Goal: Task Accomplishment & Management: Manage account settings

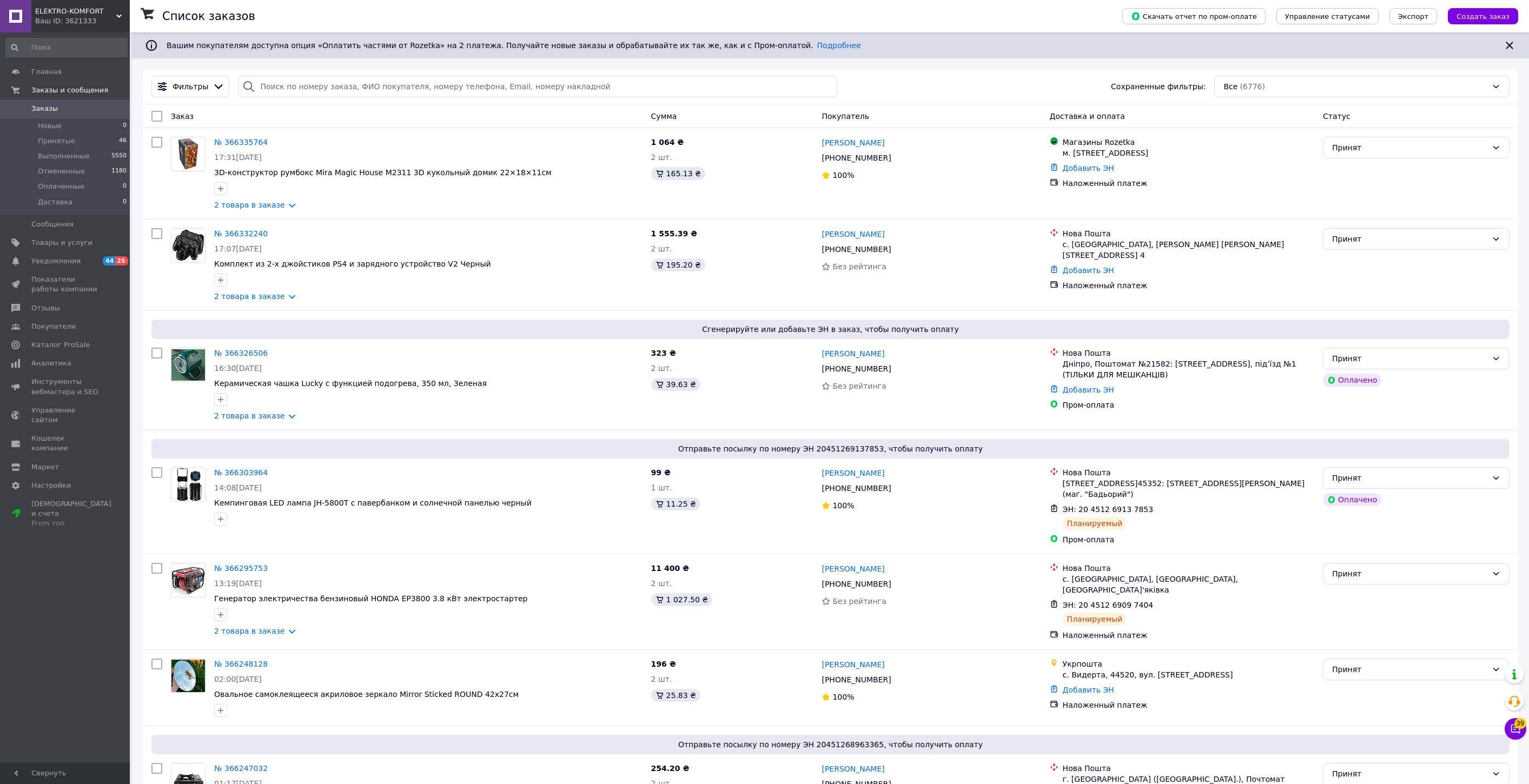
click at [71, 13] on span "ELEKTRO-KOMFORT" at bounding box center [76, 11] width 81 height 10
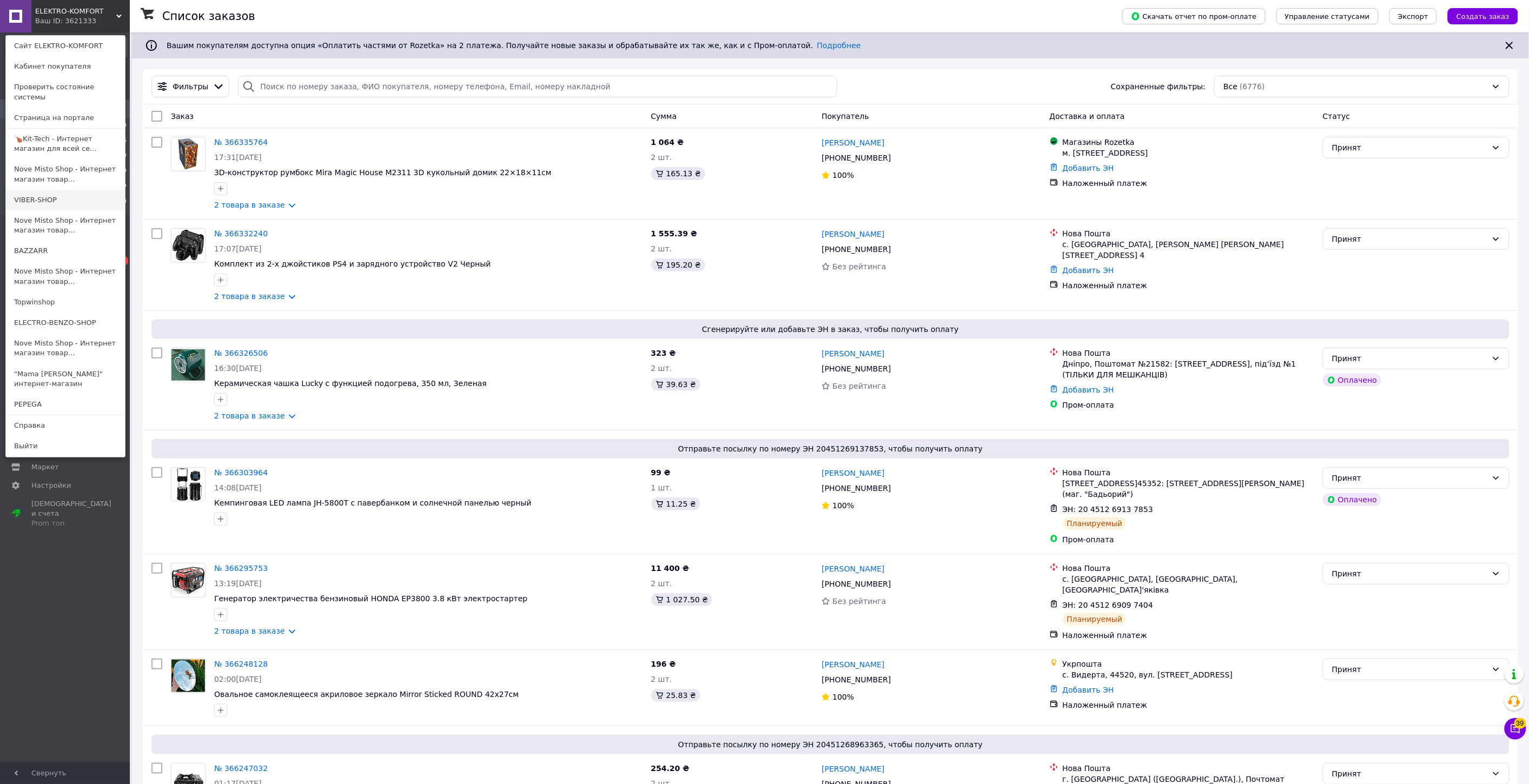
click at [75, 192] on link "VIBER-SHOP" at bounding box center [65, 200] width 119 height 20
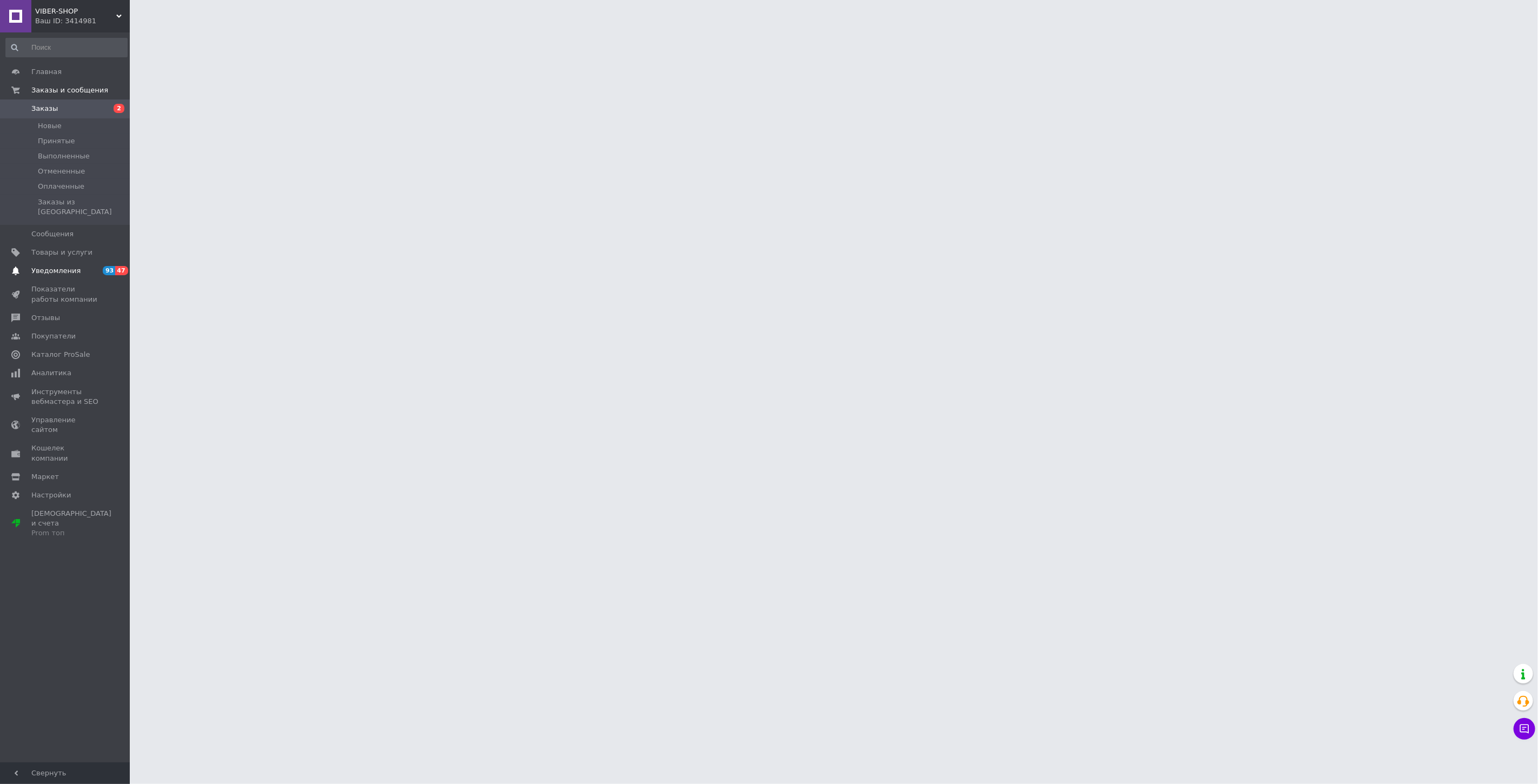
click at [57, 266] on span "Уведомления" at bounding box center [56, 270] width 49 height 10
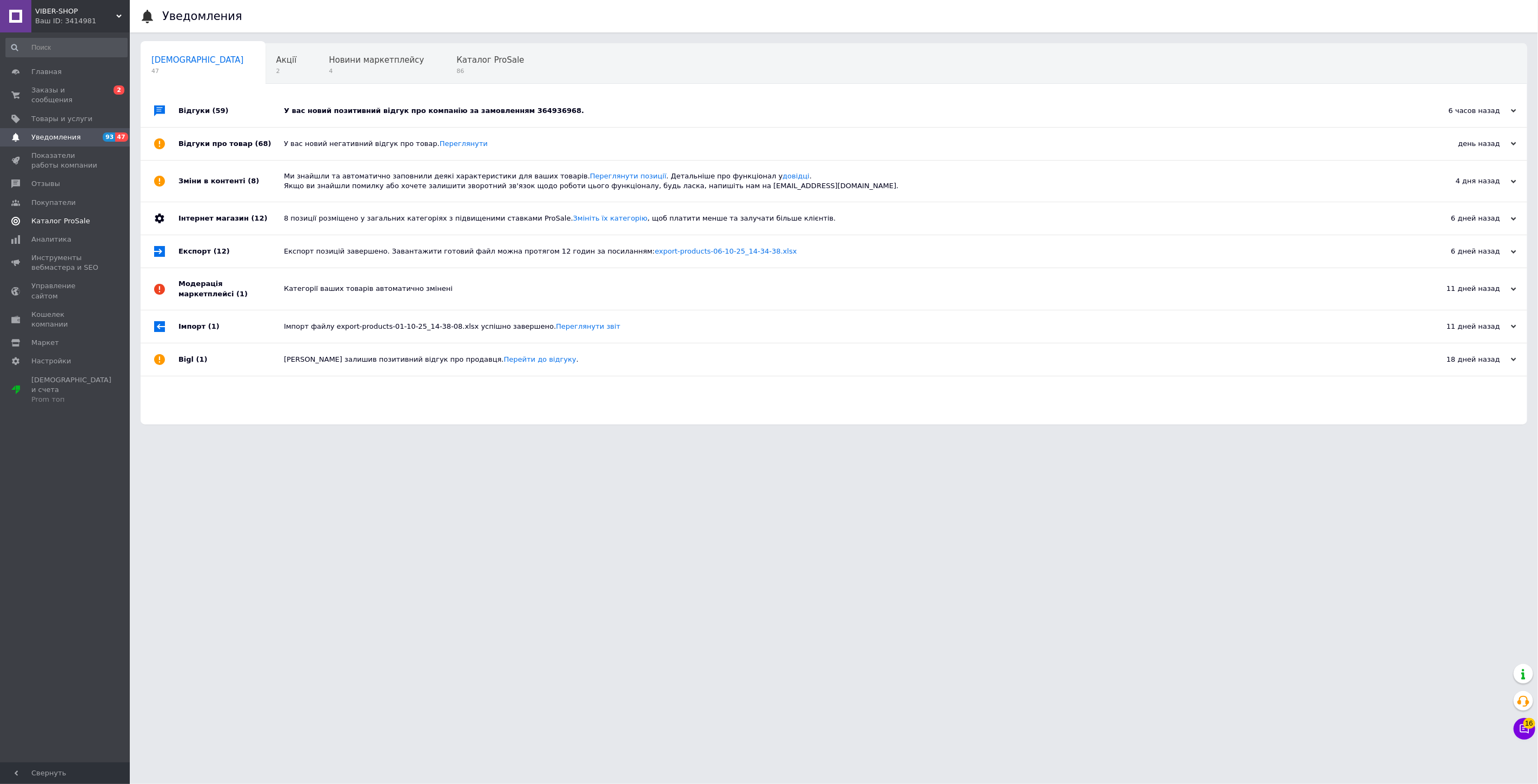
click at [64, 216] on span "Каталог ProSale" at bounding box center [60, 221] width 58 height 10
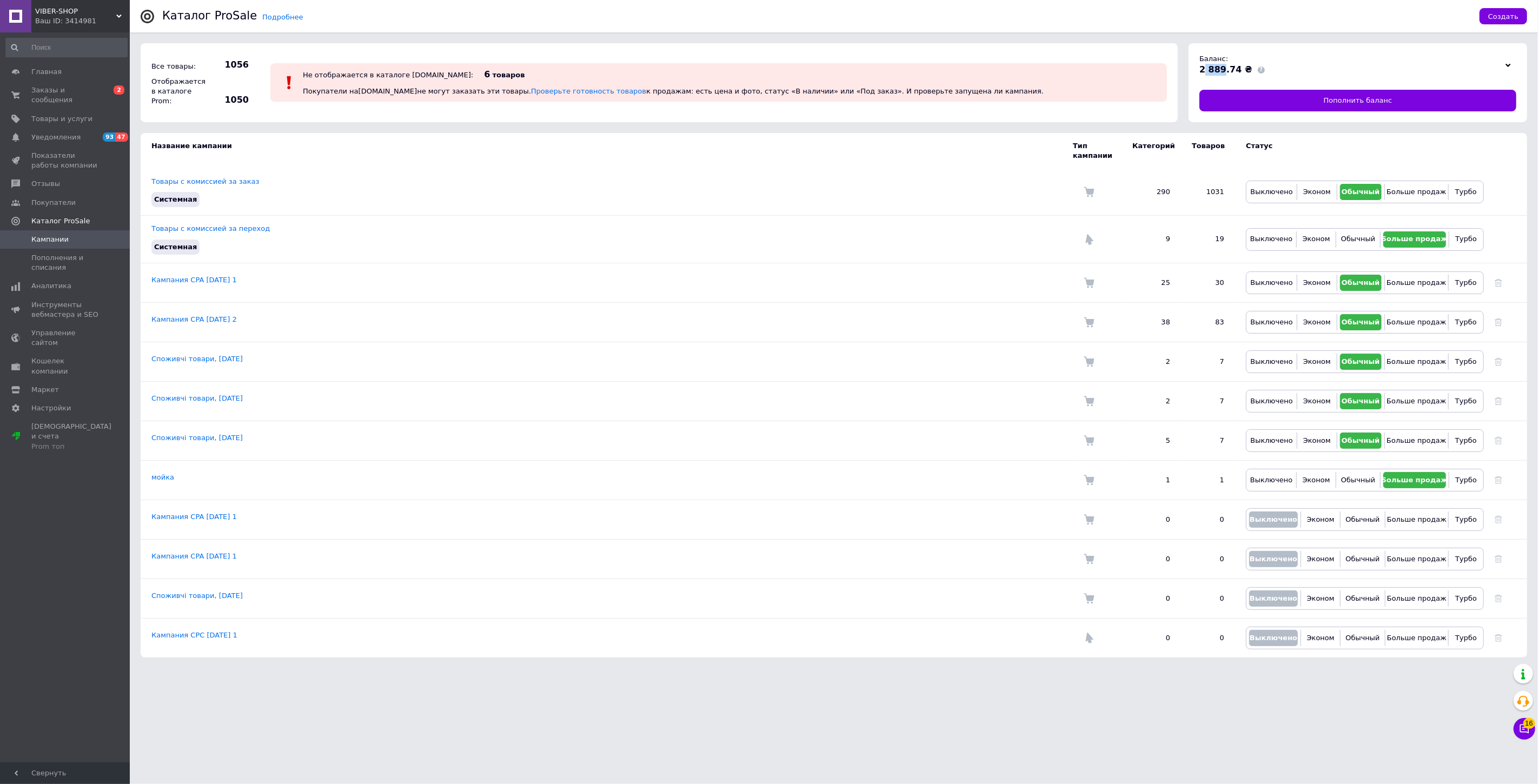
drag, startPoint x: 1204, startPoint y: 71, endPoint x: 1220, endPoint y: 73, distance: 16.1
click at [1220, 73] on span "2 889.74 ₴" at bounding box center [1226, 69] width 53 height 10
drag, startPoint x: 1201, startPoint y: 68, endPoint x: 1222, endPoint y: 72, distance: 21.4
click at [1222, 72] on span "2 889.74 ₴" at bounding box center [1226, 69] width 53 height 10
copy span "2 889"
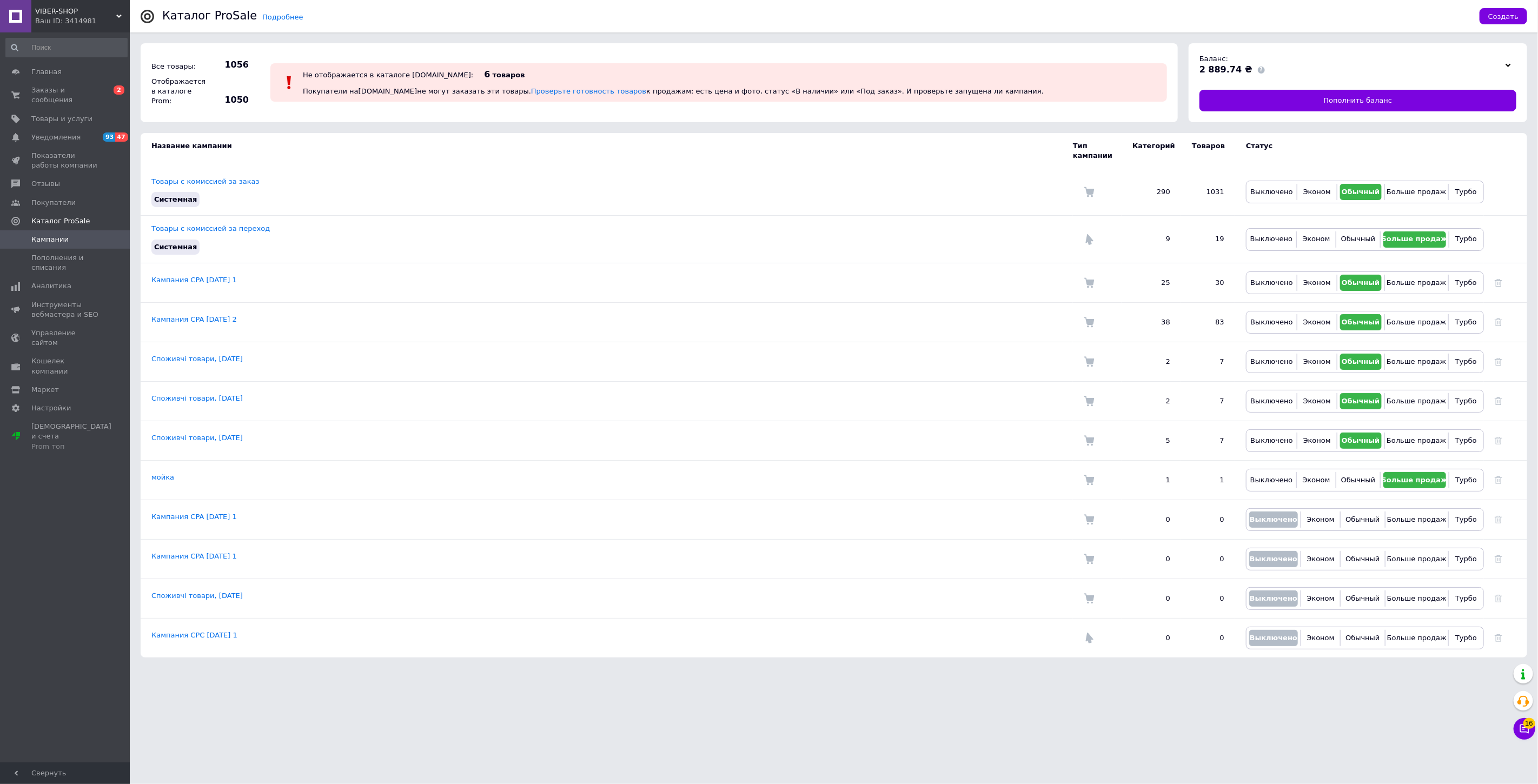
click at [65, 8] on span "VIBER-SHOP" at bounding box center [76, 11] width 81 height 10
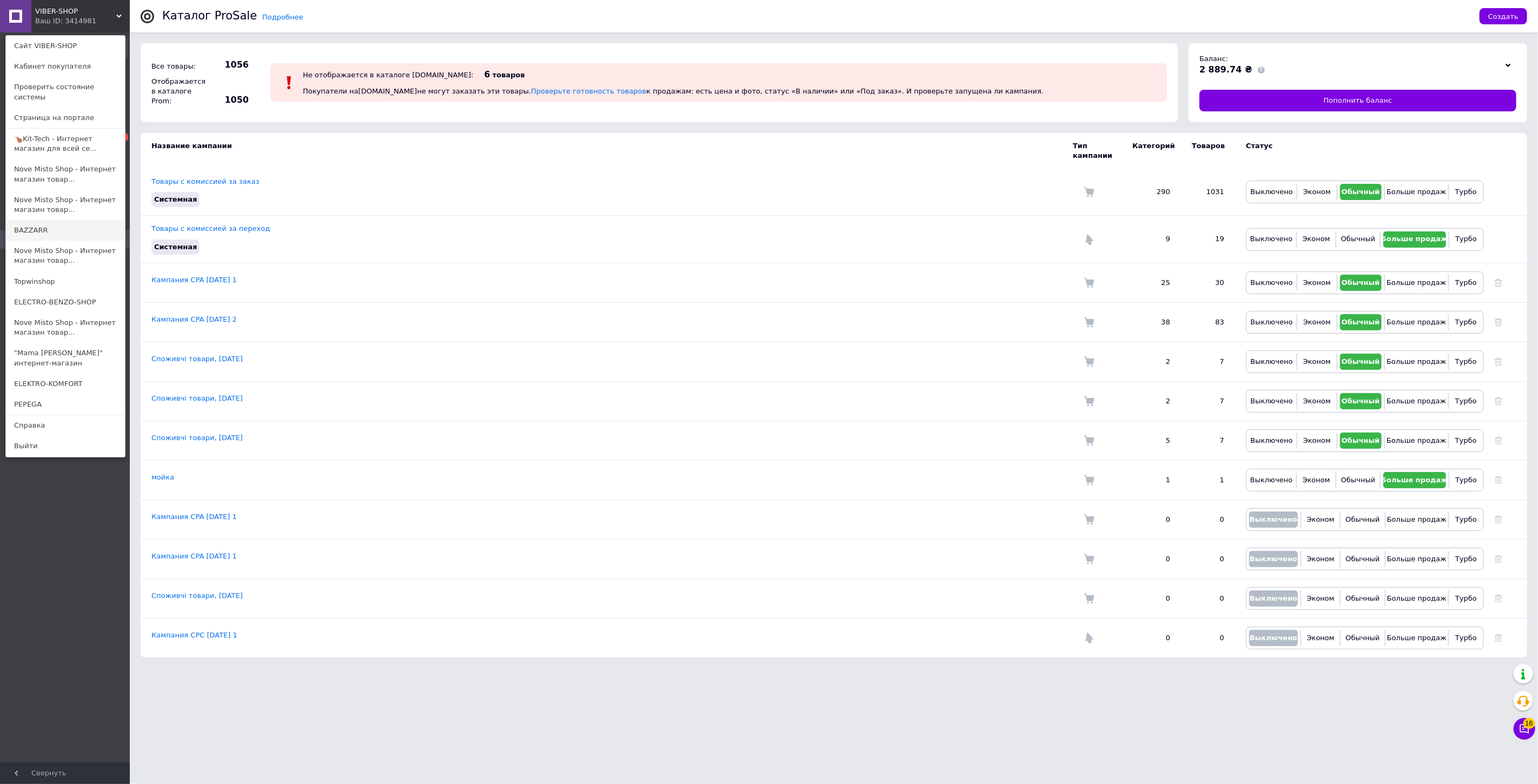
click at [57, 225] on link "BAZZARR" at bounding box center [65, 230] width 119 height 20
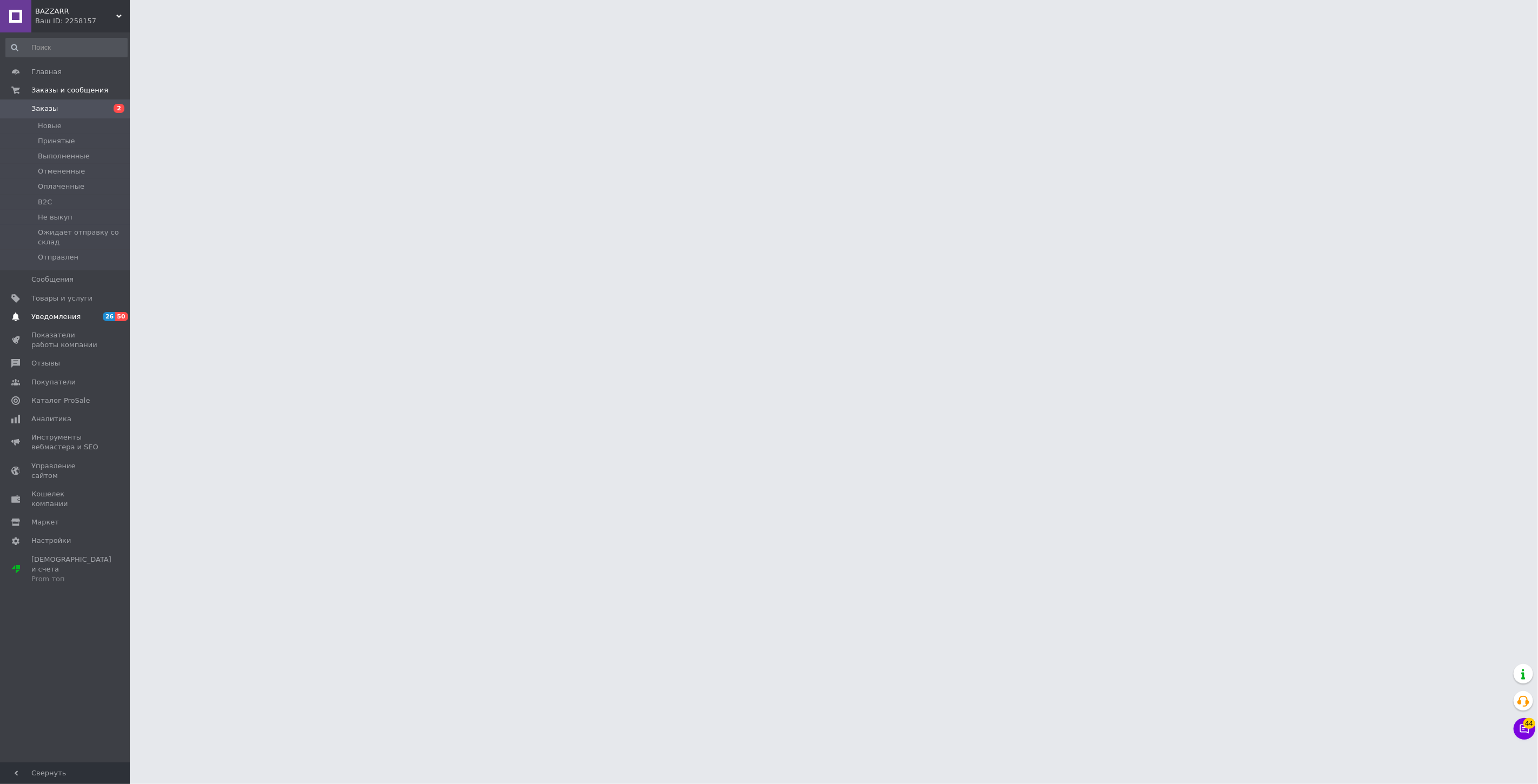
click at [80, 311] on link "Уведомления 26 50" at bounding box center [66, 317] width 133 height 18
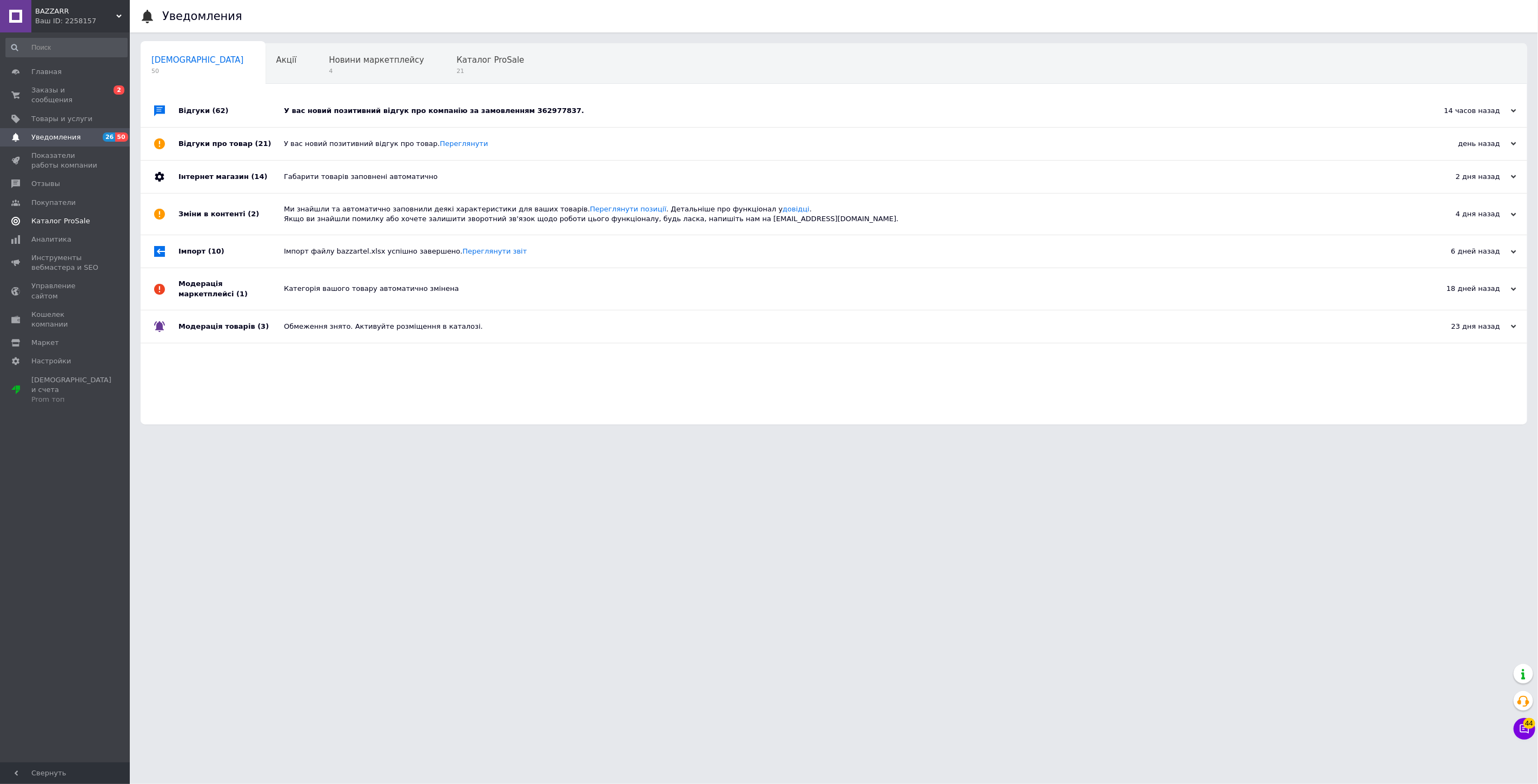
click at [78, 216] on span "Каталог ProSale" at bounding box center [60, 221] width 58 height 10
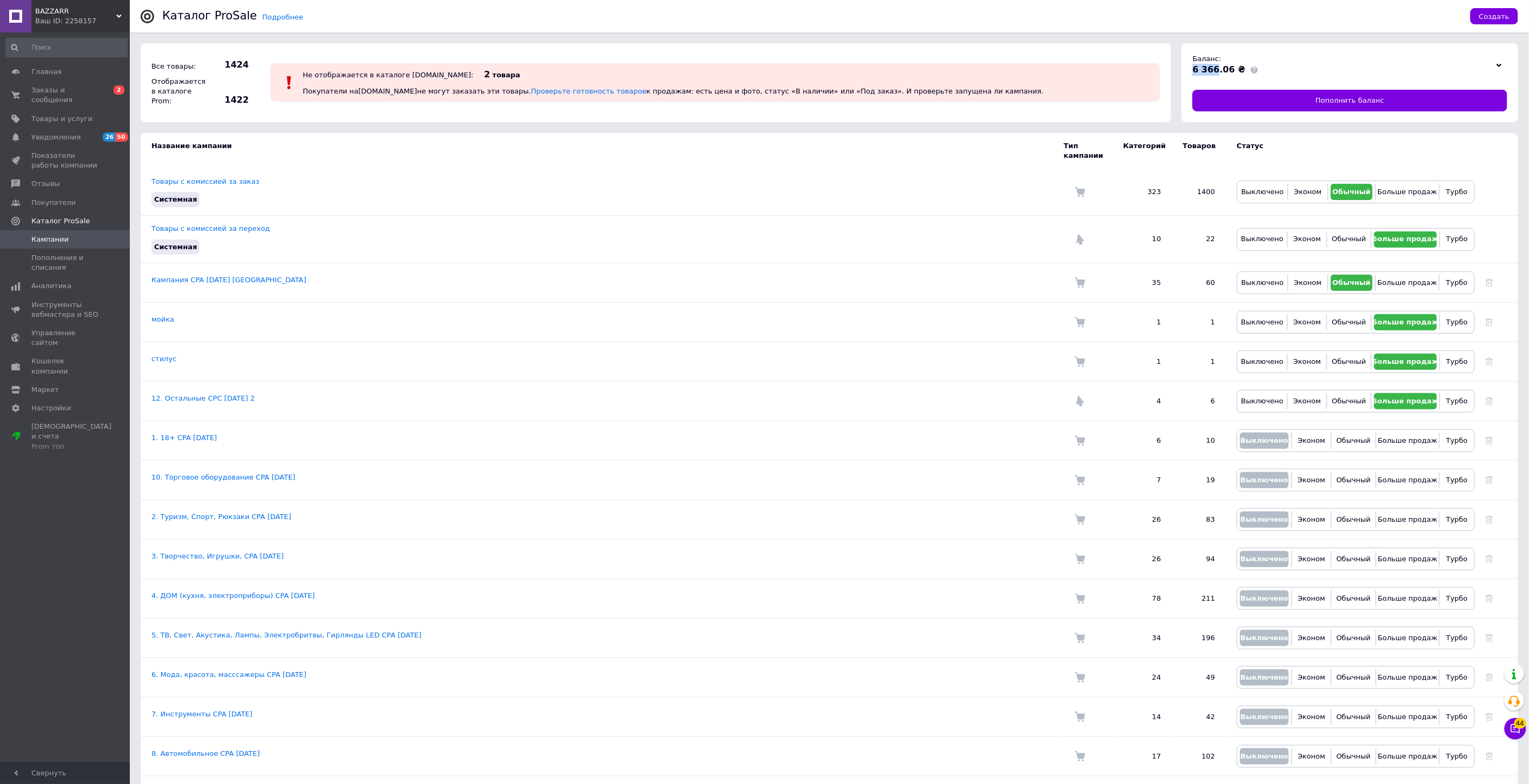
drag, startPoint x: 1192, startPoint y: 67, endPoint x: 1214, endPoint y: 71, distance: 22.4
click at [1214, 71] on span "6 366.06 ₴" at bounding box center [1219, 69] width 53 height 10
copy span "6 366"
click at [83, 17] on div "Ваш ID: 2258157" at bounding box center [83, 21] width 95 height 10
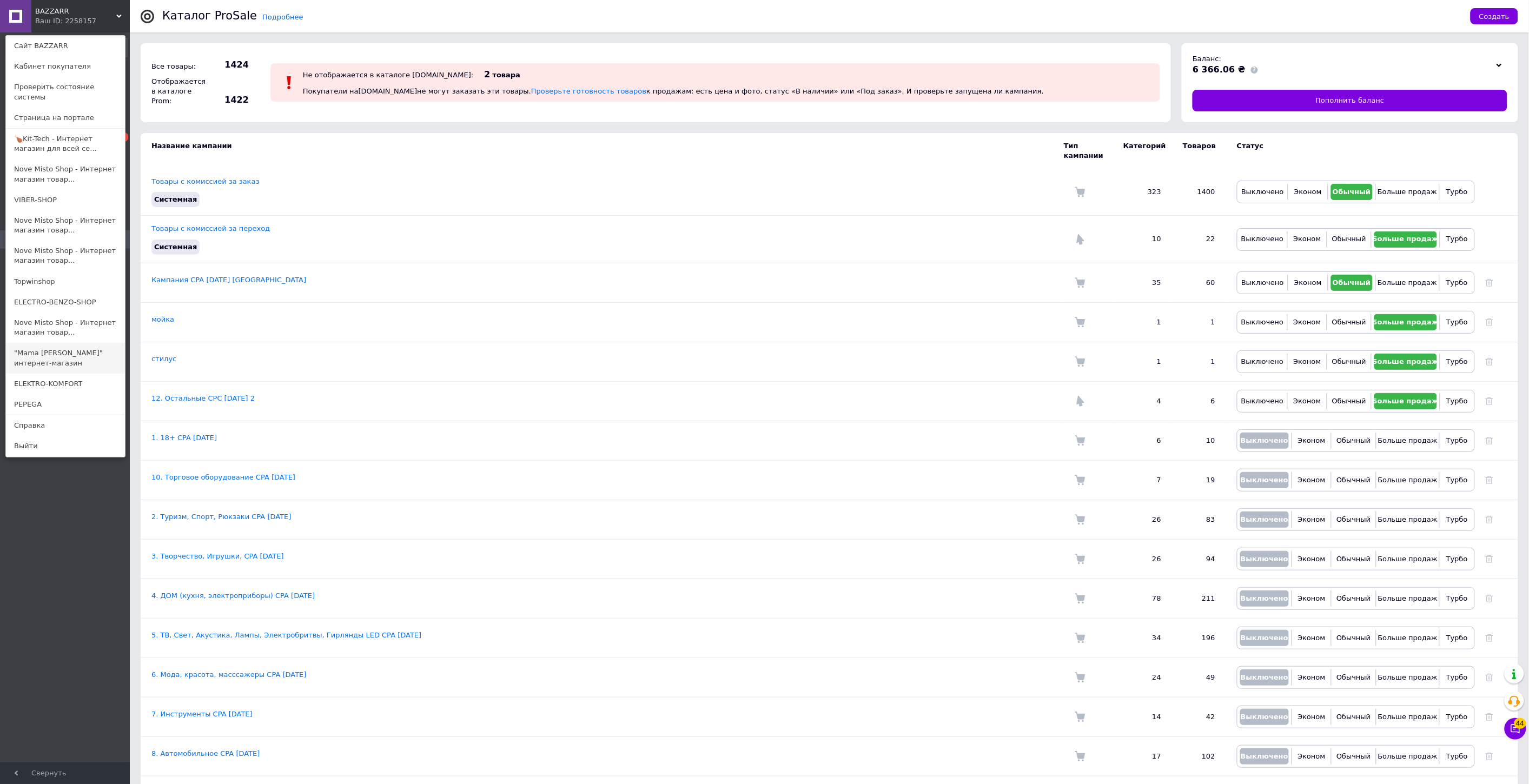
click at [71, 343] on link ""Mama [PERSON_NAME]" интернет-магазин" at bounding box center [65, 358] width 119 height 30
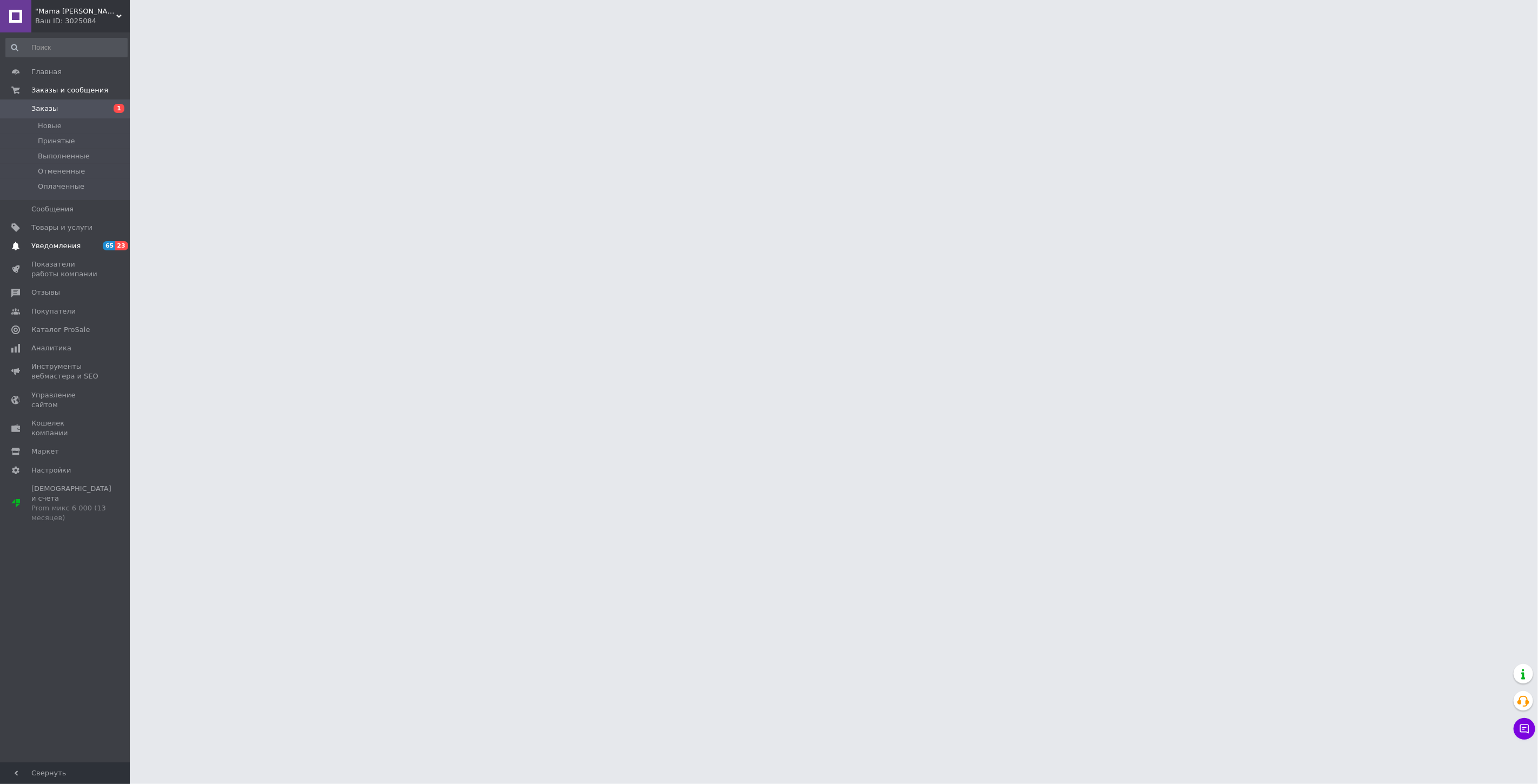
click at [71, 247] on span "Уведомления" at bounding box center [56, 245] width 49 height 10
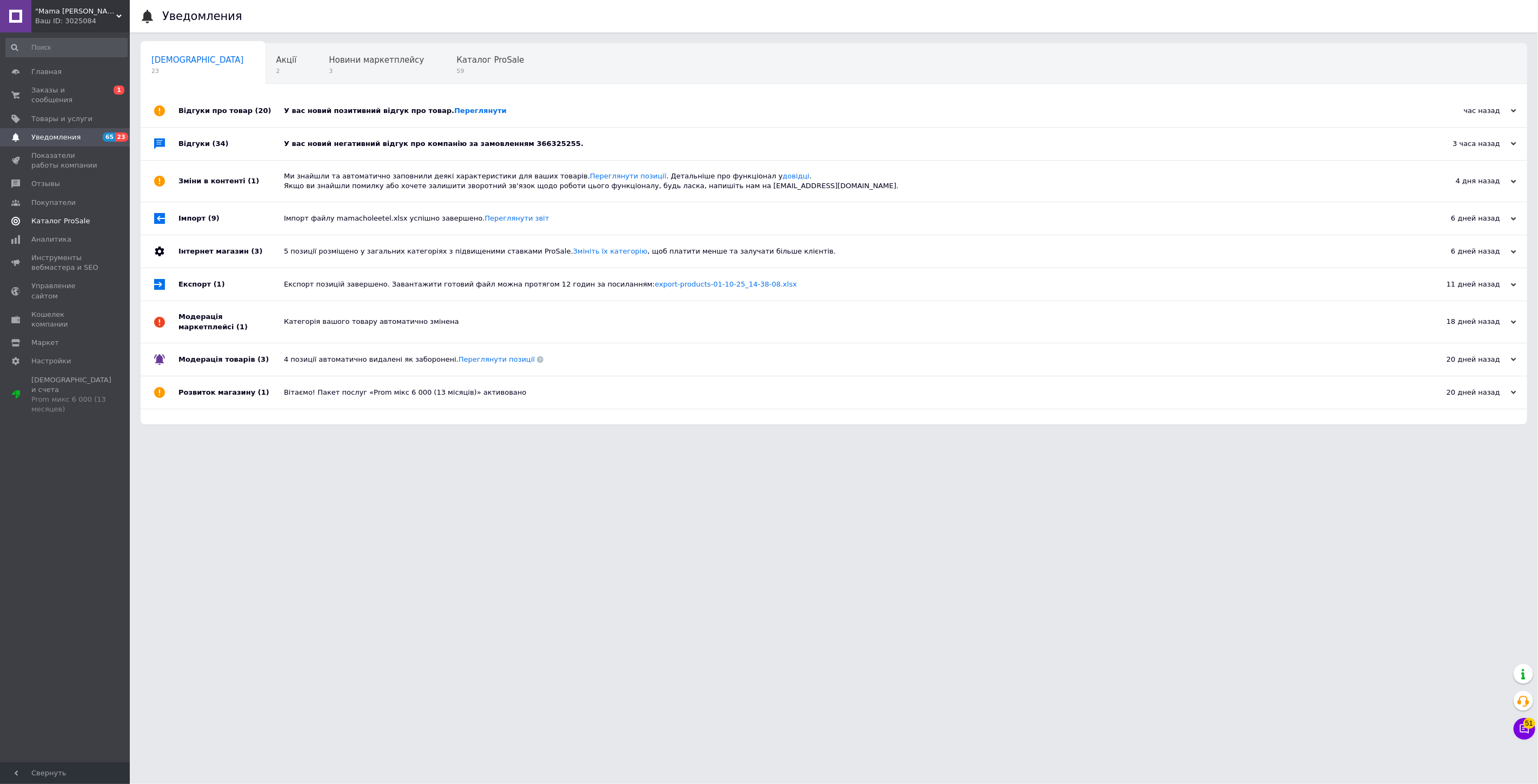
click at [72, 216] on span "Каталог ProSale" at bounding box center [60, 221] width 58 height 10
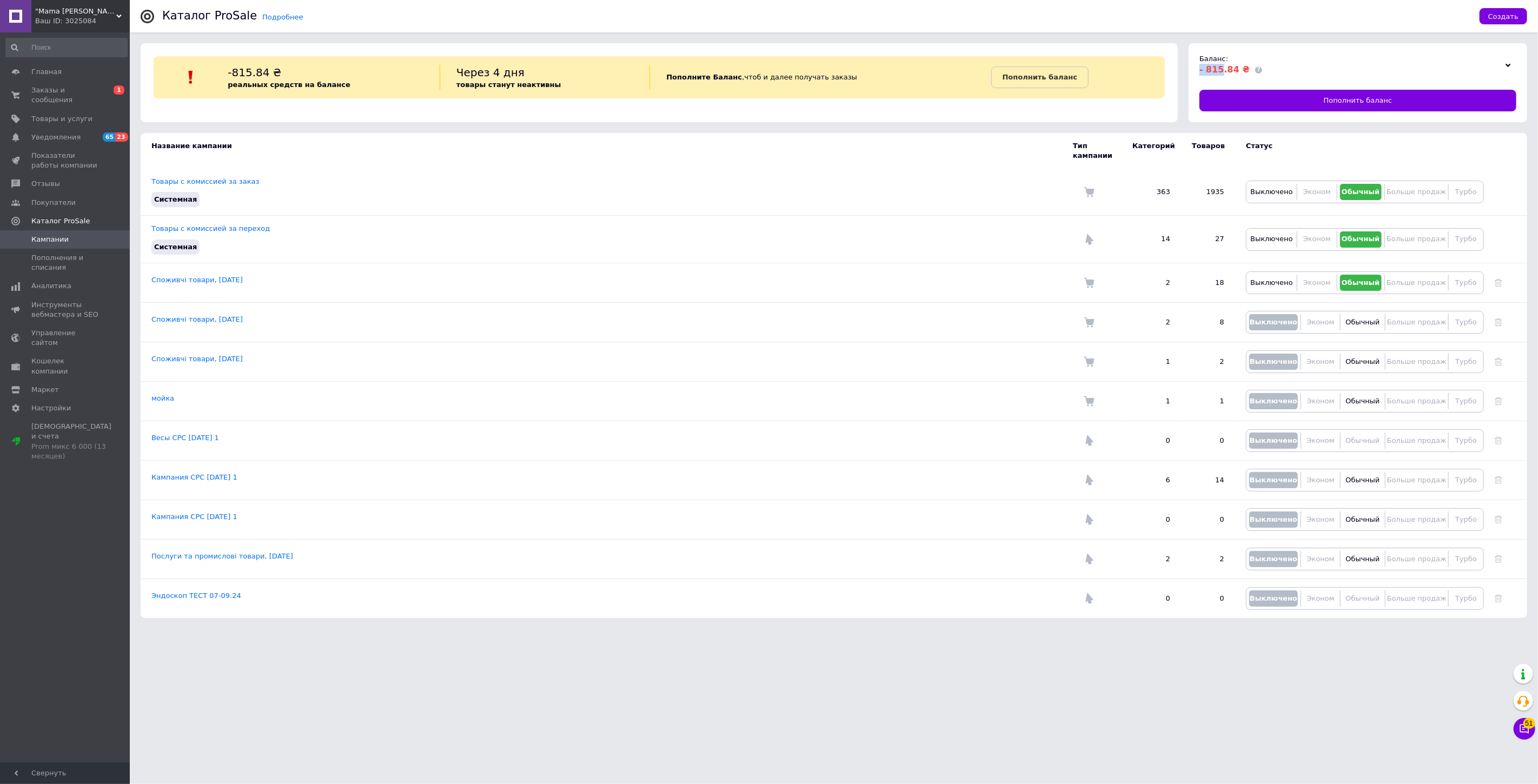
drag, startPoint x: 1201, startPoint y: 68, endPoint x: 1220, endPoint y: 69, distance: 19.0
click at [1220, 69] on span "- 815.84 ₴" at bounding box center [1224, 69] width 50 height 10
copy span "- 815"
click at [73, 11] on span ""Mama [PERSON_NAME]" интернет-магазин" at bounding box center [76, 11] width 81 height 10
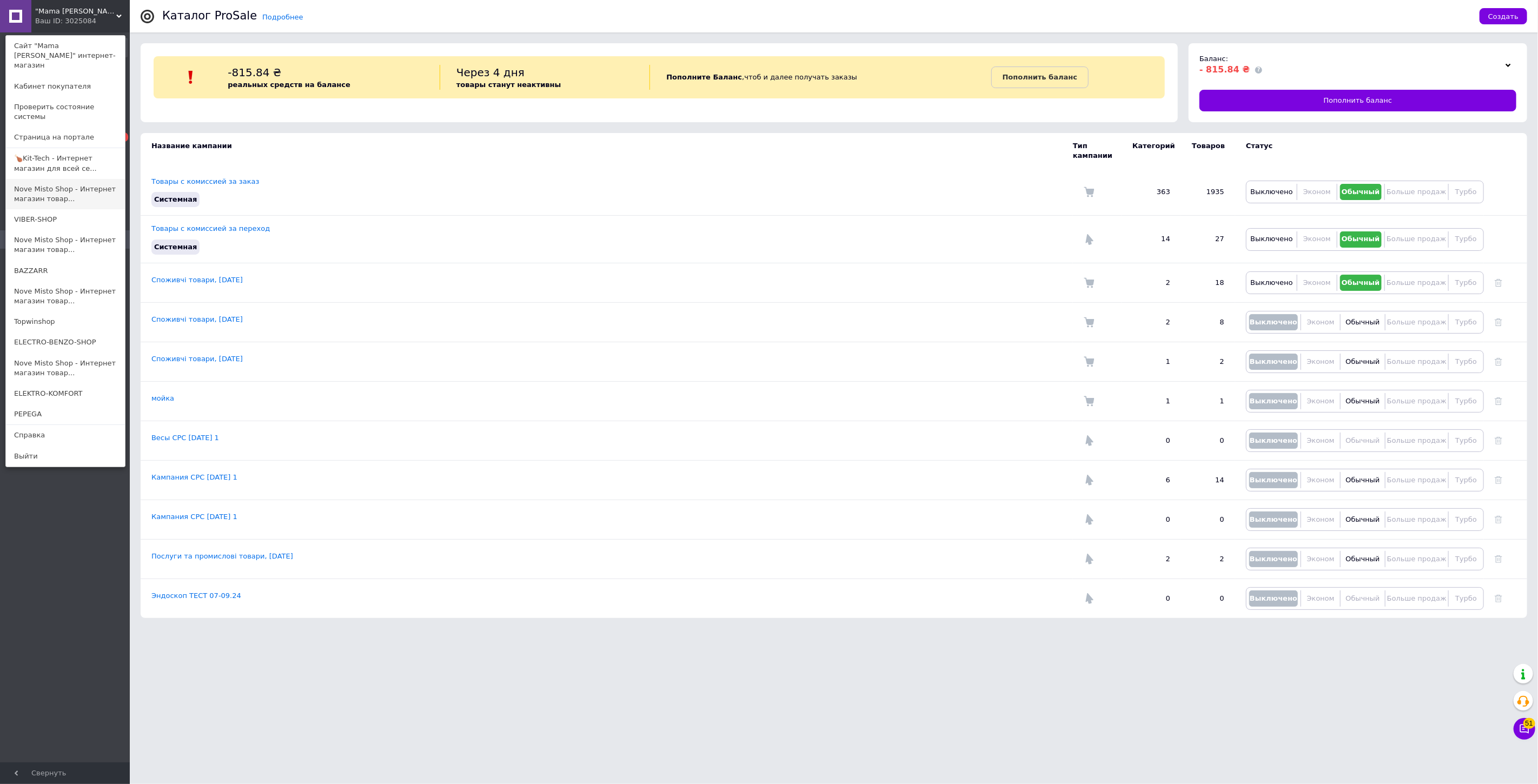
click at [75, 186] on link "Nove Misto Shop - Интернет магазин товар..." at bounding box center [65, 194] width 119 height 30
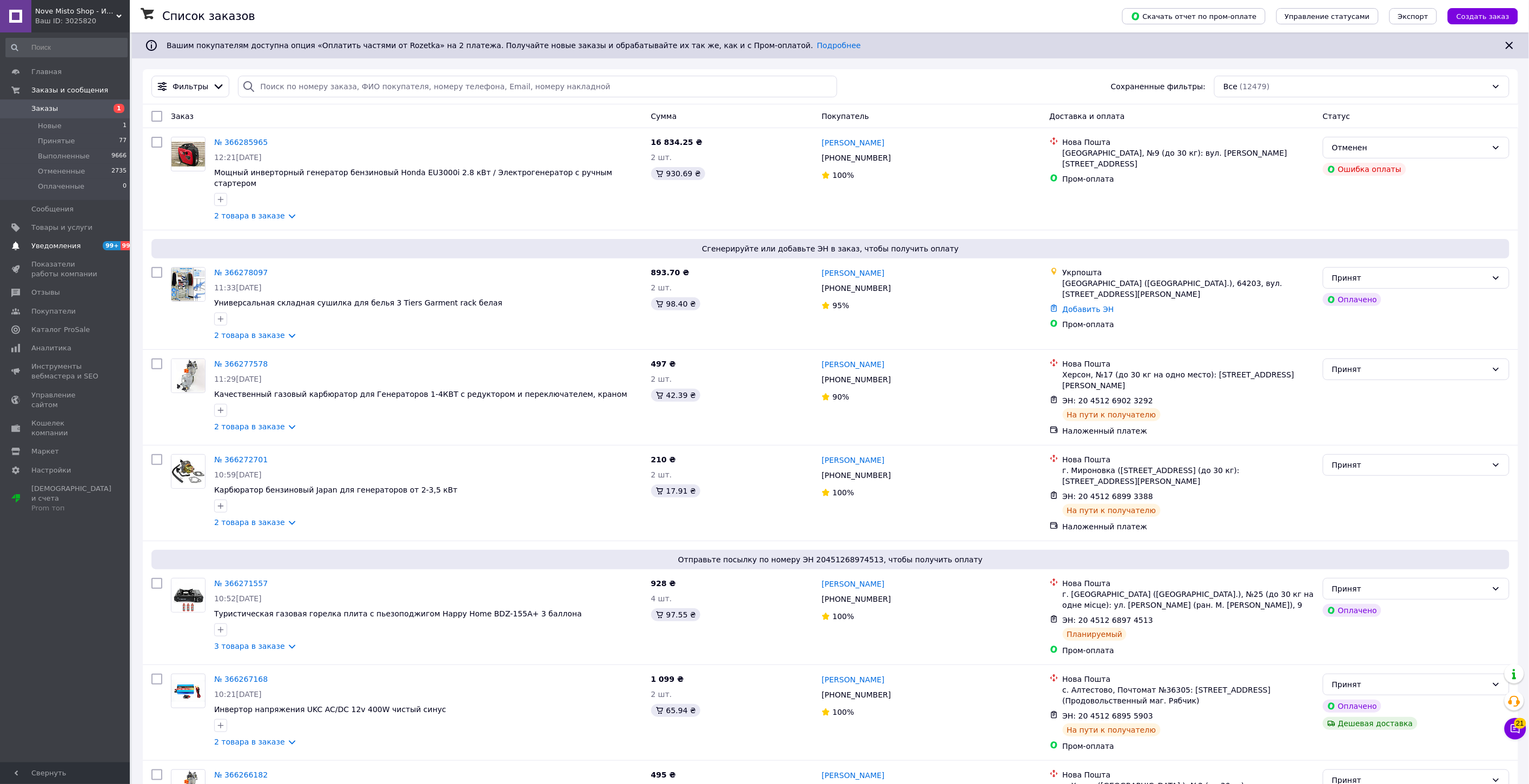
click at [65, 247] on span "Уведомления" at bounding box center [56, 245] width 49 height 10
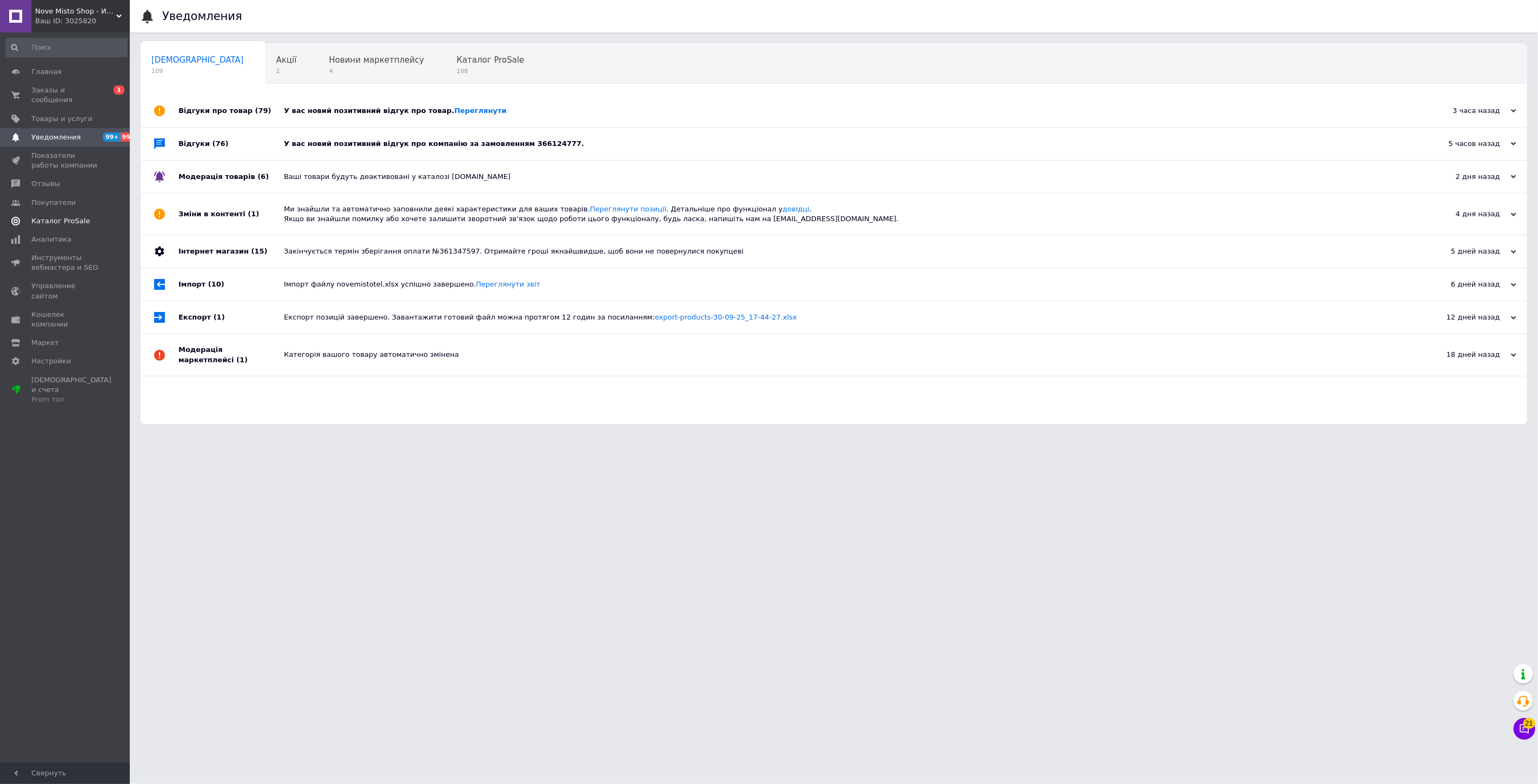
click at [73, 216] on span "Каталог ProSale" at bounding box center [60, 221] width 58 height 10
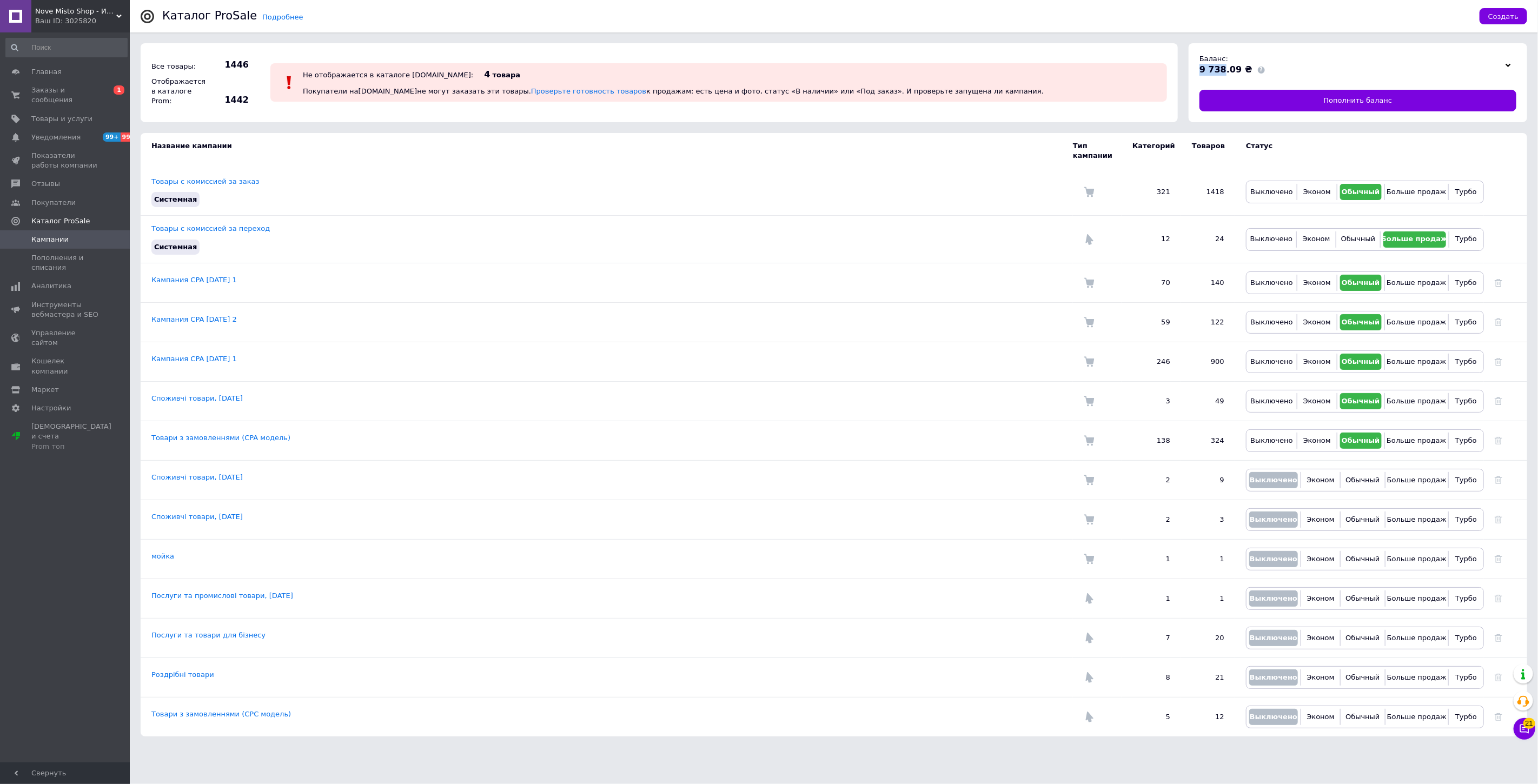
drag, startPoint x: 1205, startPoint y: 70, endPoint x: 1220, endPoint y: 70, distance: 15.0
click at [1220, 70] on span "9 738.09 ₴" at bounding box center [1226, 69] width 53 height 10
copy span "9 738"
click at [83, 23] on div "Ваш ID: 3025820" at bounding box center [82, 21] width 95 height 10
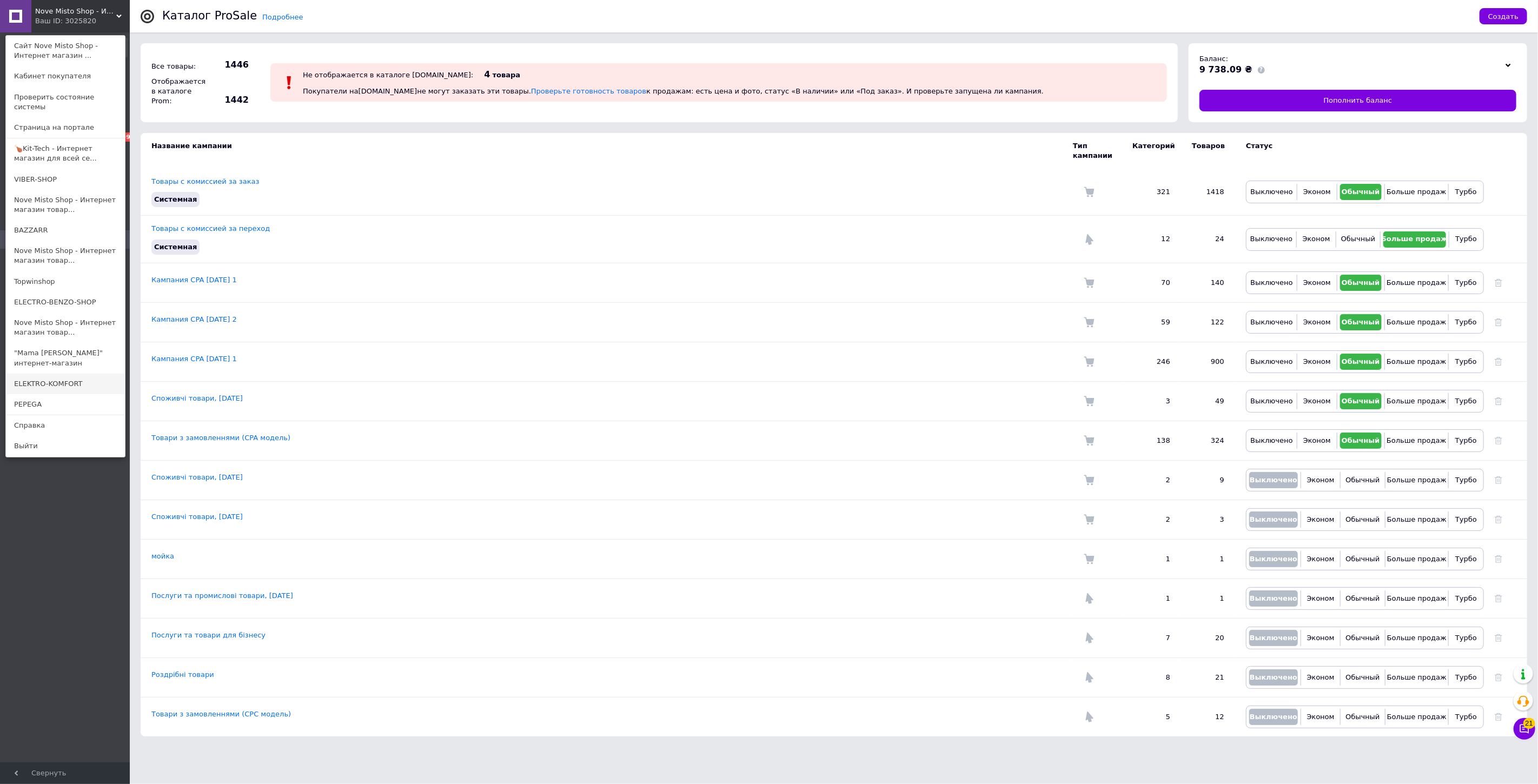
click at [86, 374] on link "ELEKTRO-KOMFORT" at bounding box center [65, 383] width 119 height 20
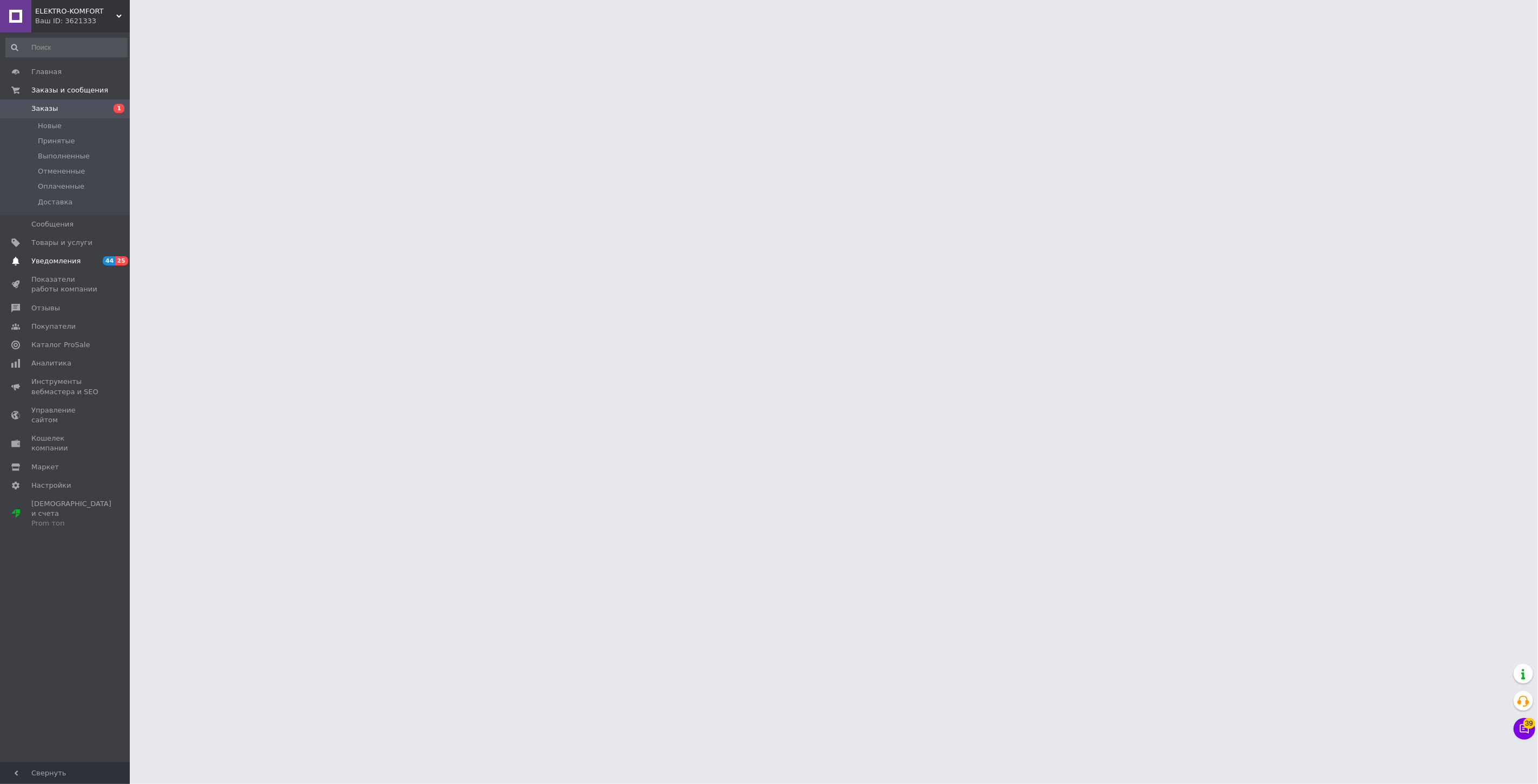
click at [76, 263] on span "Уведомления" at bounding box center [65, 261] width 69 height 10
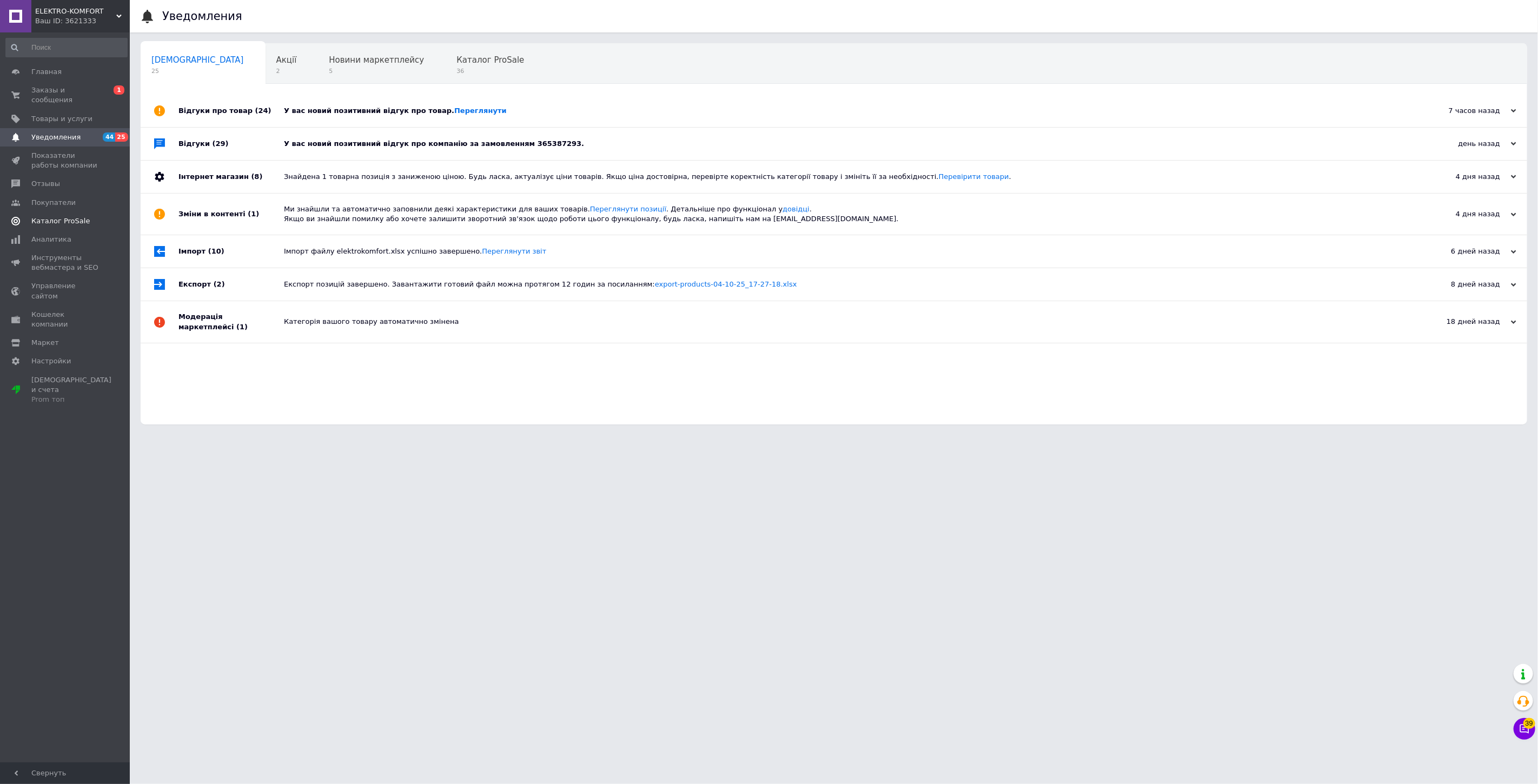
click at [73, 216] on span "Каталог ProSale" at bounding box center [60, 221] width 58 height 10
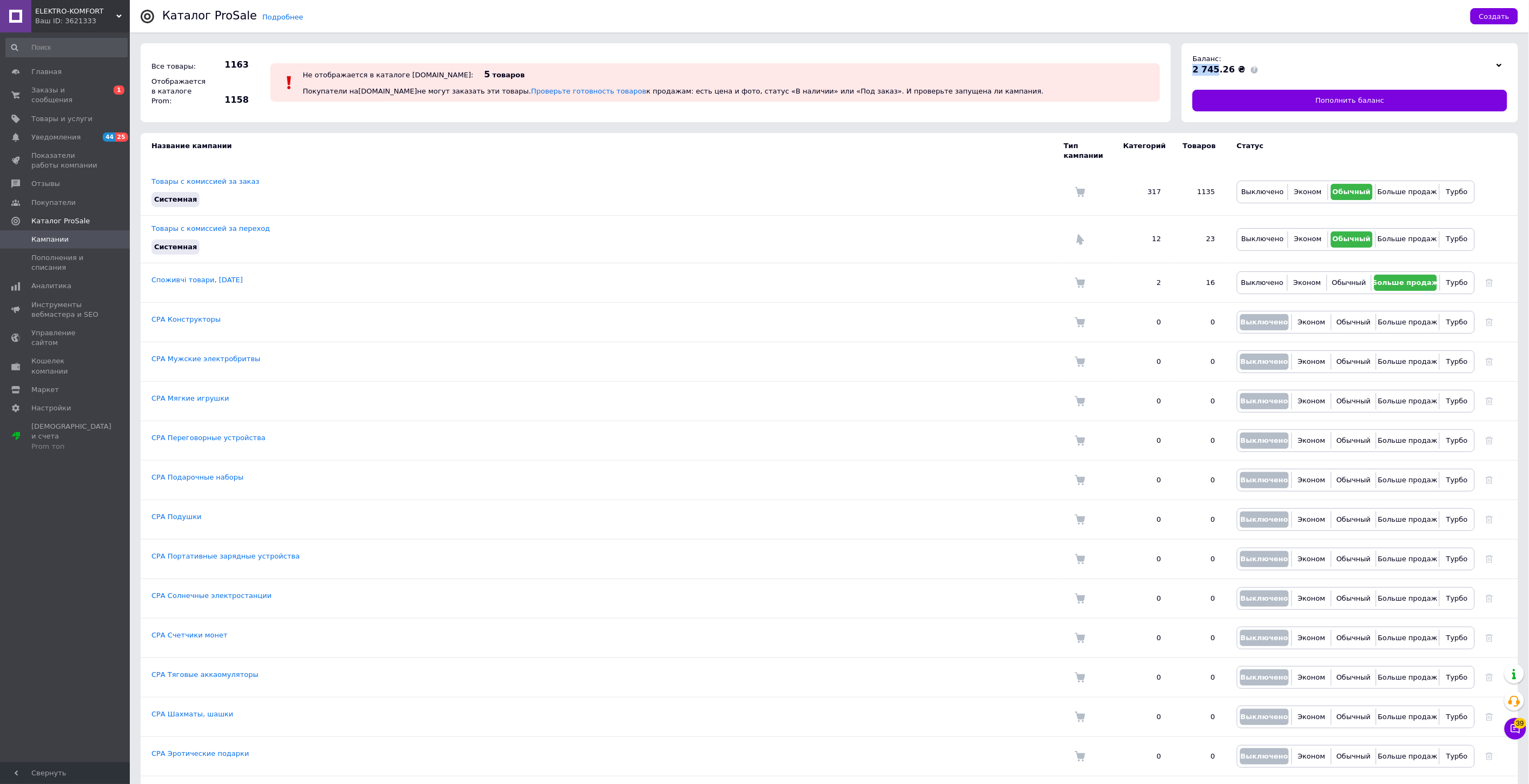
drag, startPoint x: 1198, startPoint y: 68, endPoint x: 1214, endPoint y: 67, distance: 16.0
click at [1214, 67] on div "Баланс: 2 745.26 ₴ Пополнить баланс" at bounding box center [1350, 82] width 337 height 79
copy span "2 745"
click at [79, 24] on div "Ваш ID: 3621333" at bounding box center [83, 21] width 95 height 10
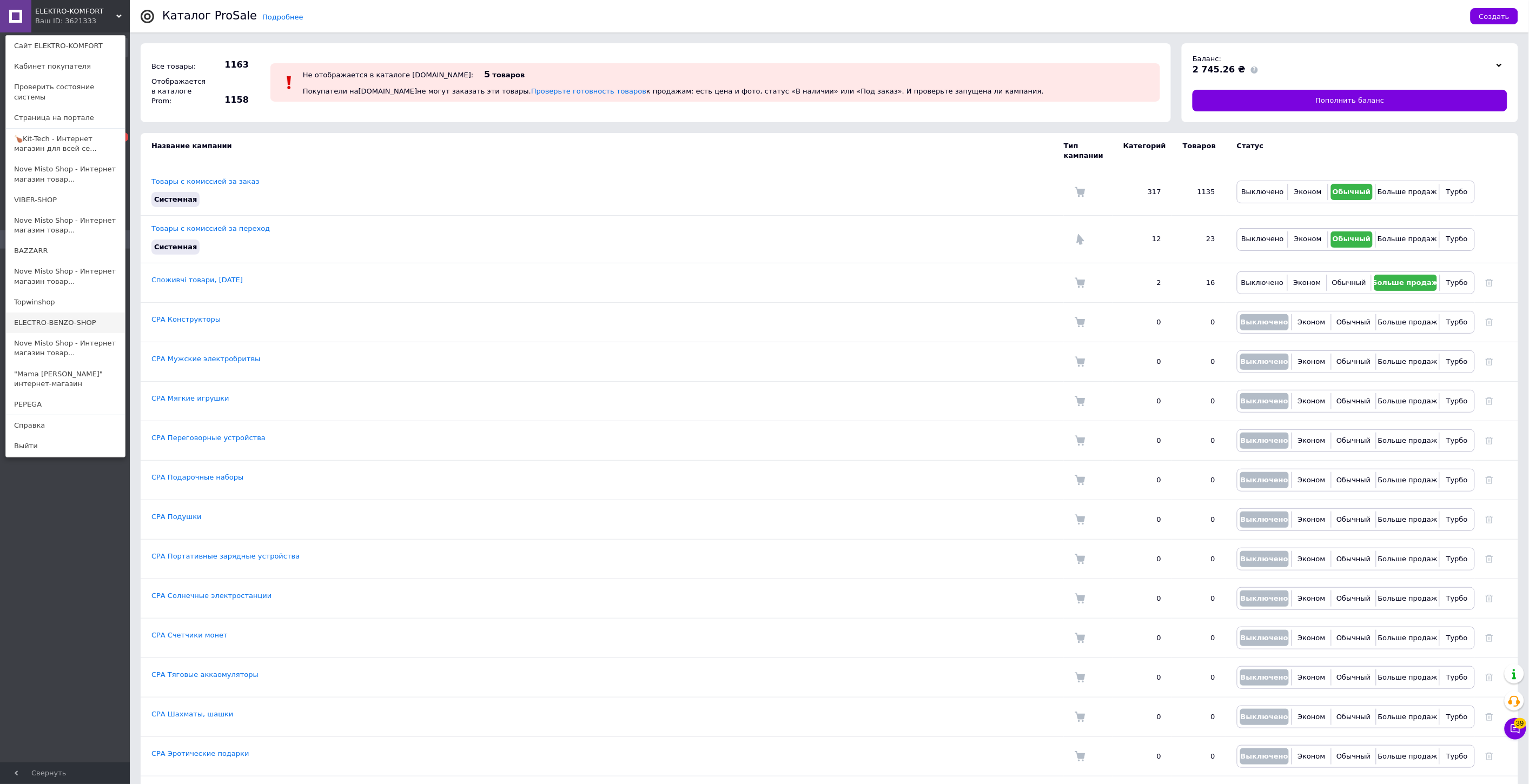
click at [70, 312] on link "ELECTRO-BENZO-SHOP" at bounding box center [65, 322] width 119 height 20
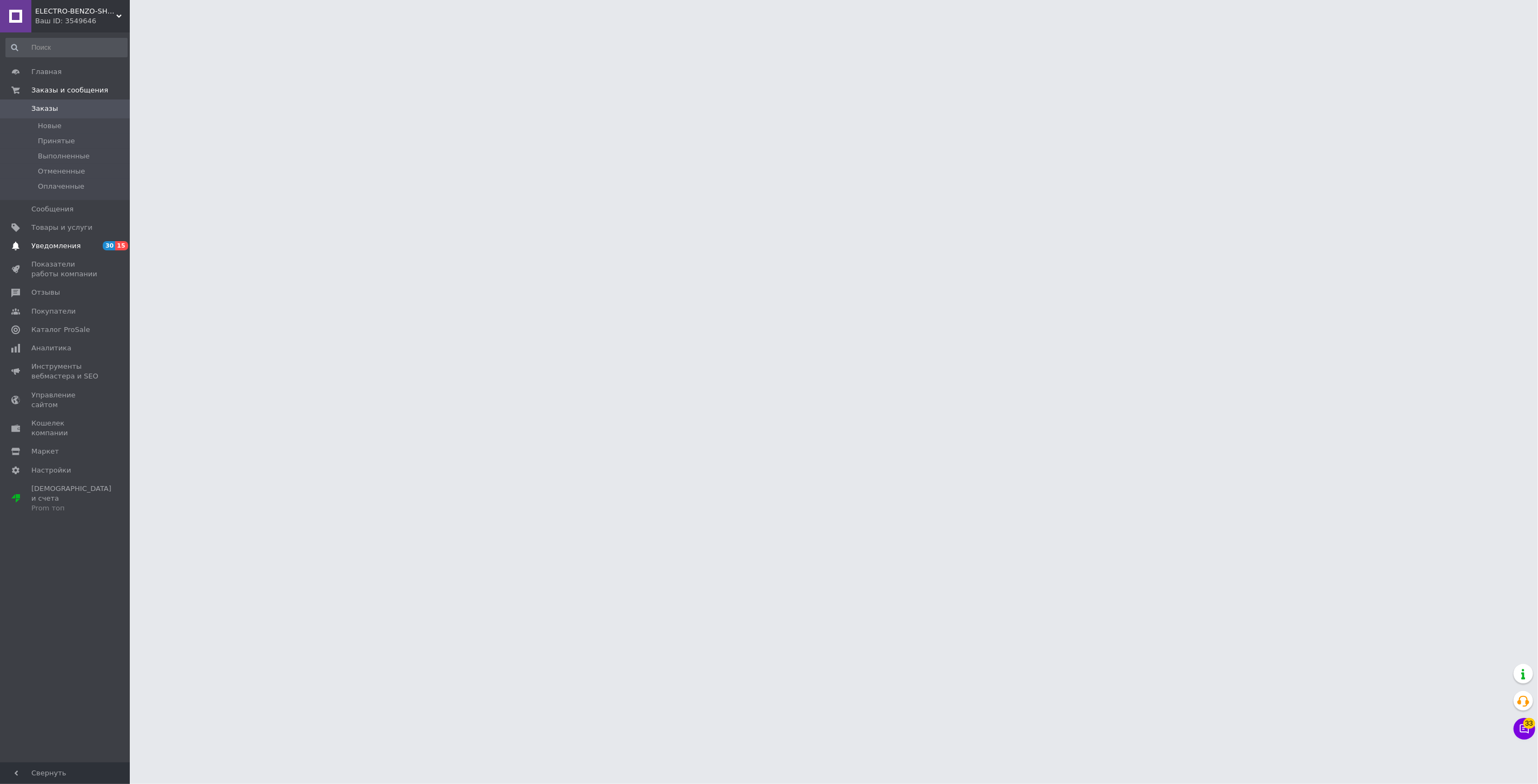
click at [87, 241] on span "Уведомления" at bounding box center [65, 245] width 69 height 10
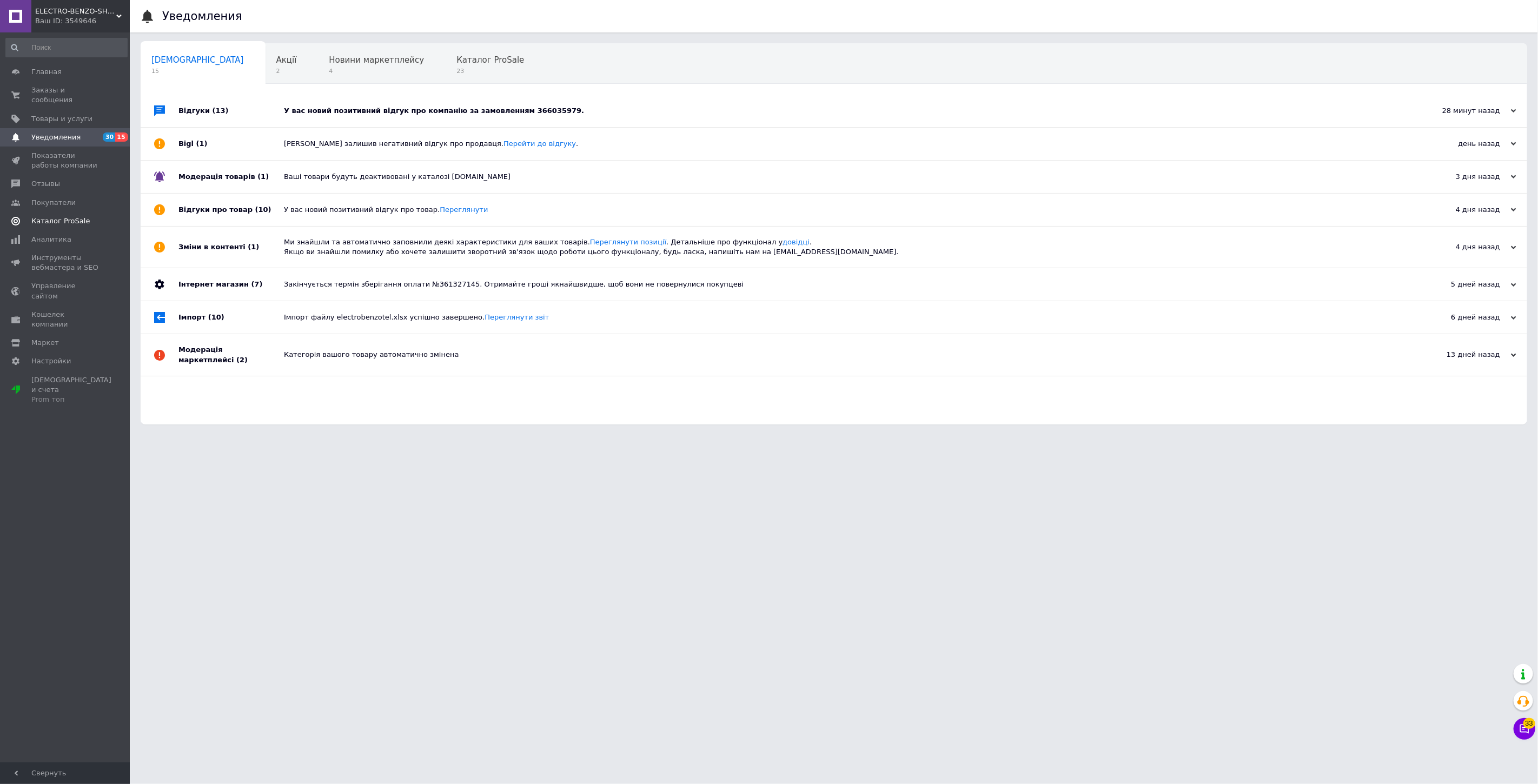
click at [84, 217] on link "Каталог ProSale" at bounding box center [66, 221] width 133 height 18
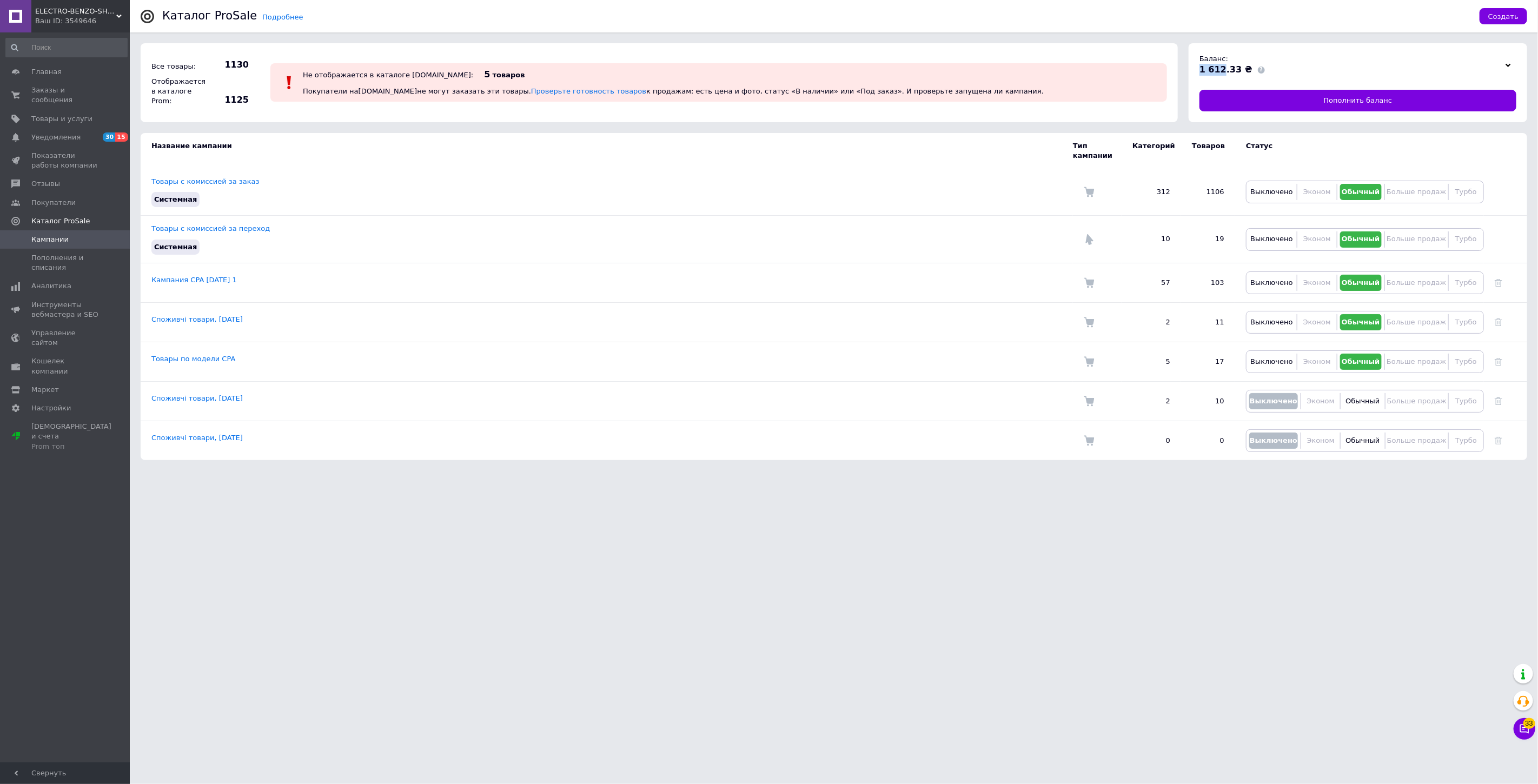
drag, startPoint x: 1197, startPoint y: 67, endPoint x: 1221, endPoint y: 69, distance: 24.1
click at [1221, 69] on div "Баланс: 1 612.33 ₴ Пополнить баланс" at bounding box center [1358, 82] width 339 height 79
copy span "1 612"
click at [101, 20] on div "Ваш ID: 3549646" at bounding box center [82, 21] width 95 height 10
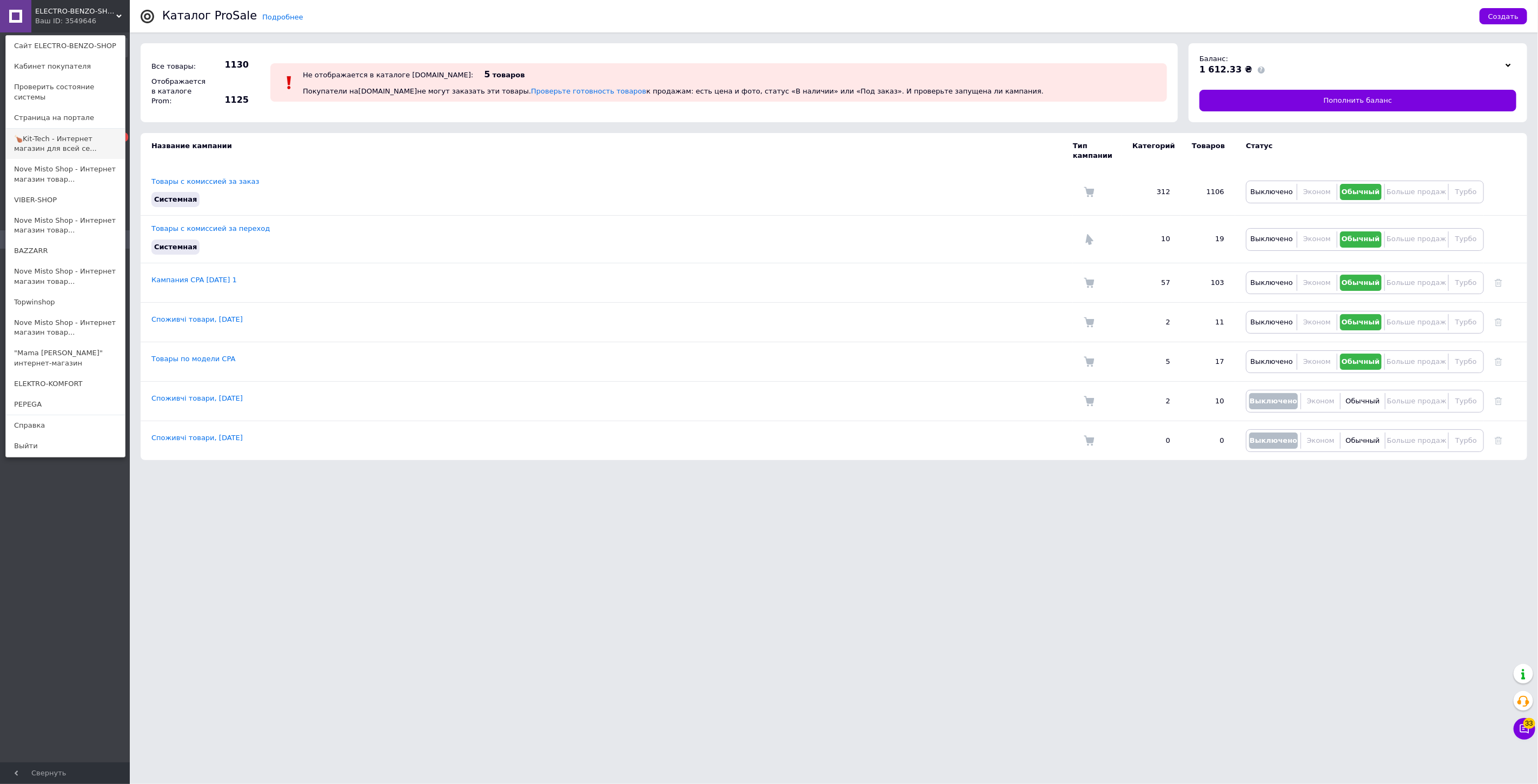
click at [70, 134] on link "🍗Kit-Tech - Интернет магазин для всей се..." at bounding box center [65, 144] width 119 height 30
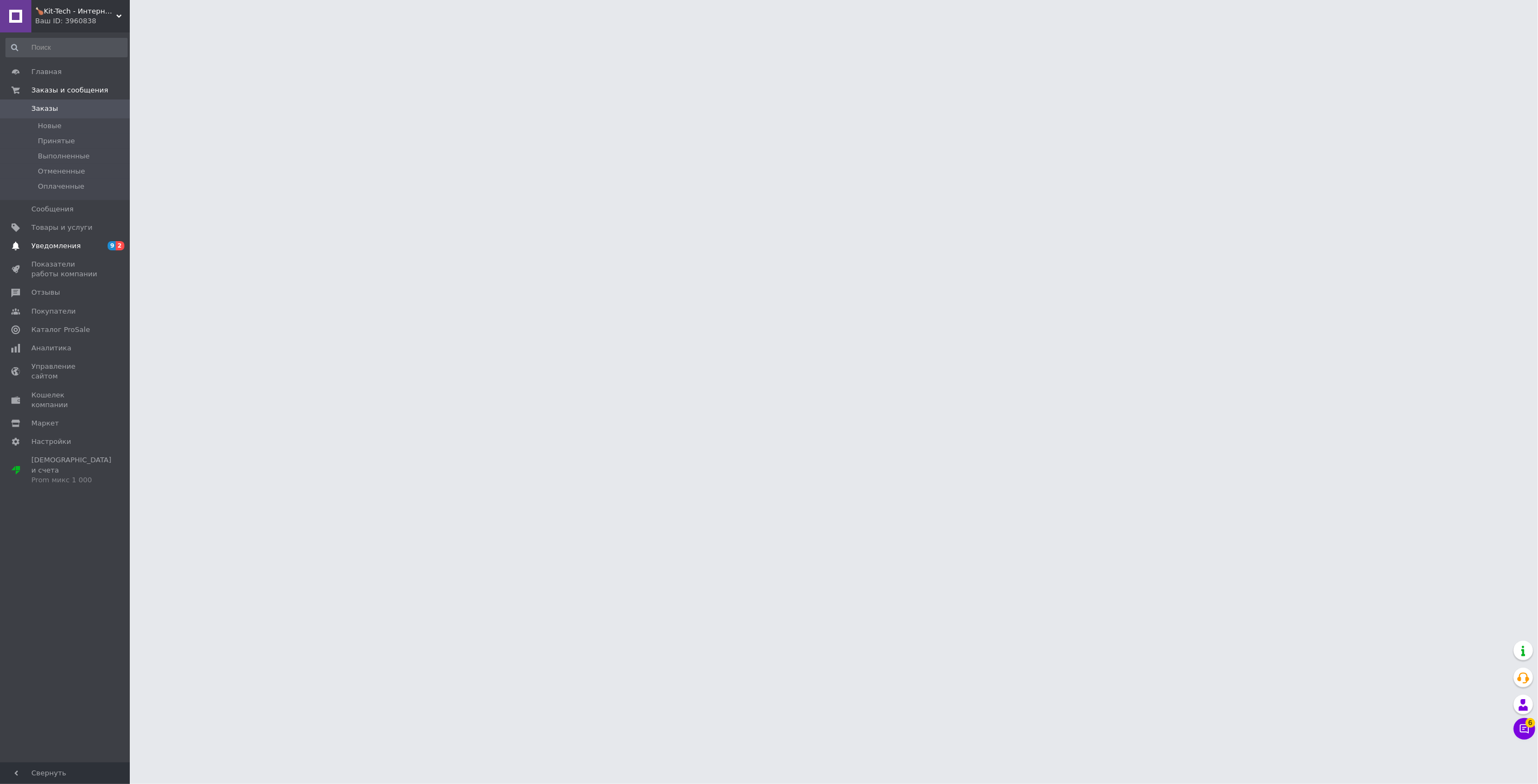
click at [88, 244] on span "Уведомления" at bounding box center [65, 245] width 69 height 10
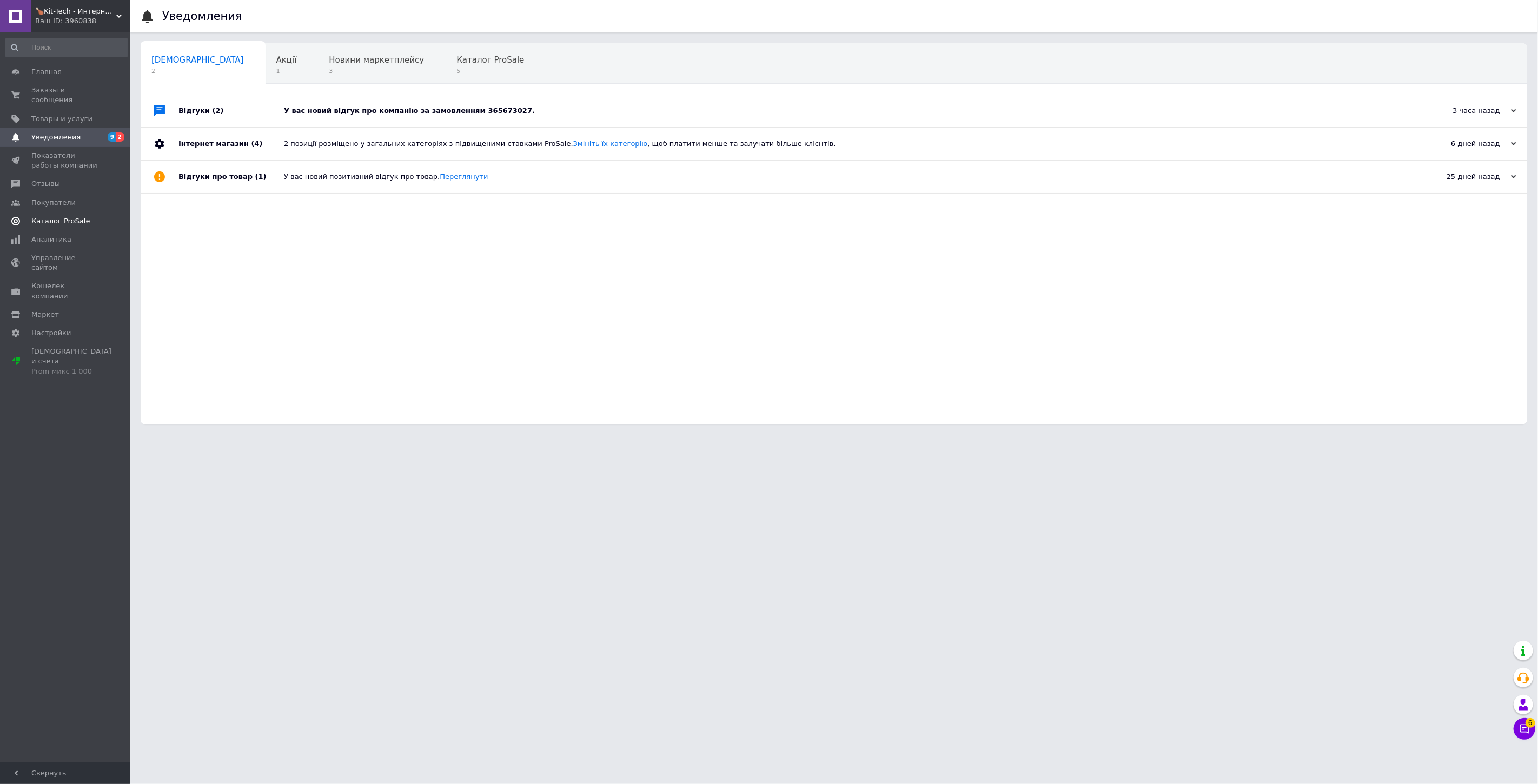
click at [58, 216] on span "Каталог ProSale" at bounding box center [60, 221] width 58 height 10
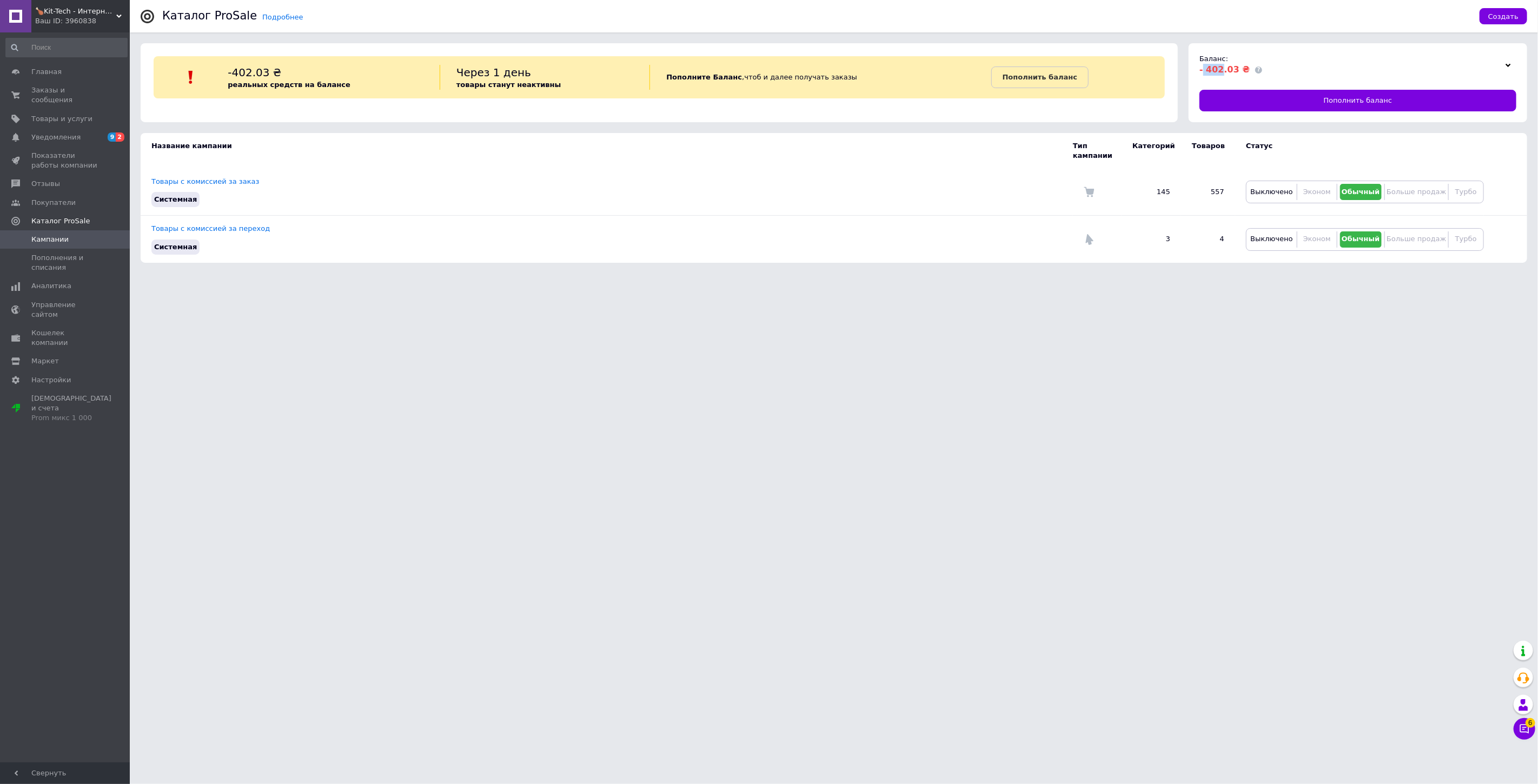
drag, startPoint x: 1203, startPoint y: 69, endPoint x: 1220, endPoint y: 73, distance: 17.5
click at [1220, 73] on span "- 402.03 ₴" at bounding box center [1224, 69] width 50 height 10
click at [1214, 71] on span "- 402.03 ₴" at bounding box center [1224, 69] width 50 height 10
drag, startPoint x: 1201, startPoint y: 68, endPoint x: 1219, endPoint y: 70, distance: 18.1
click at [1219, 70] on span "- 402.03 ₴" at bounding box center [1224, 69] width 50 height 10
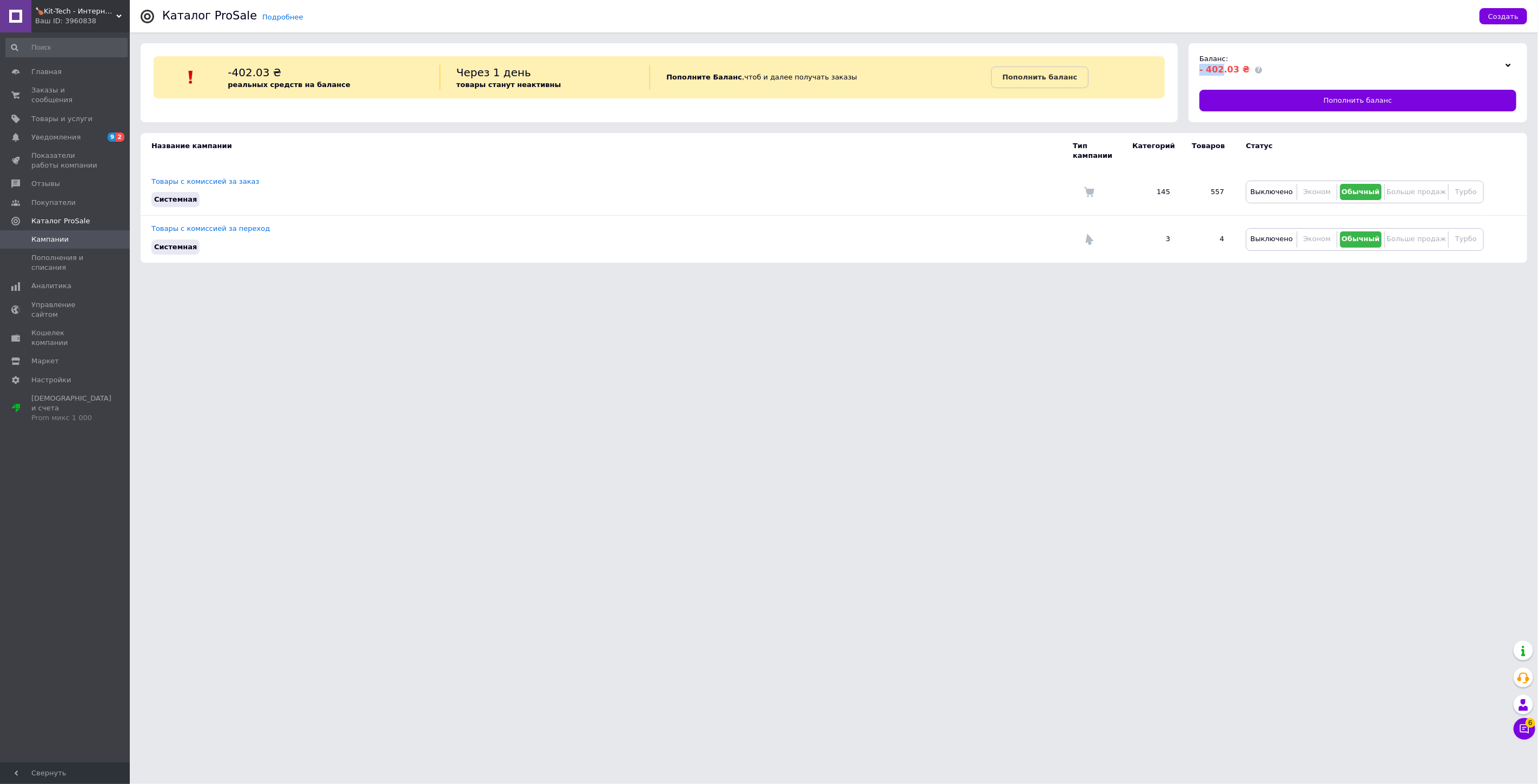
copy span "- 402"
click at [77, 19] on div "Ваш ID: 3960838" at bounding box center [82, 21] width 95 height 10
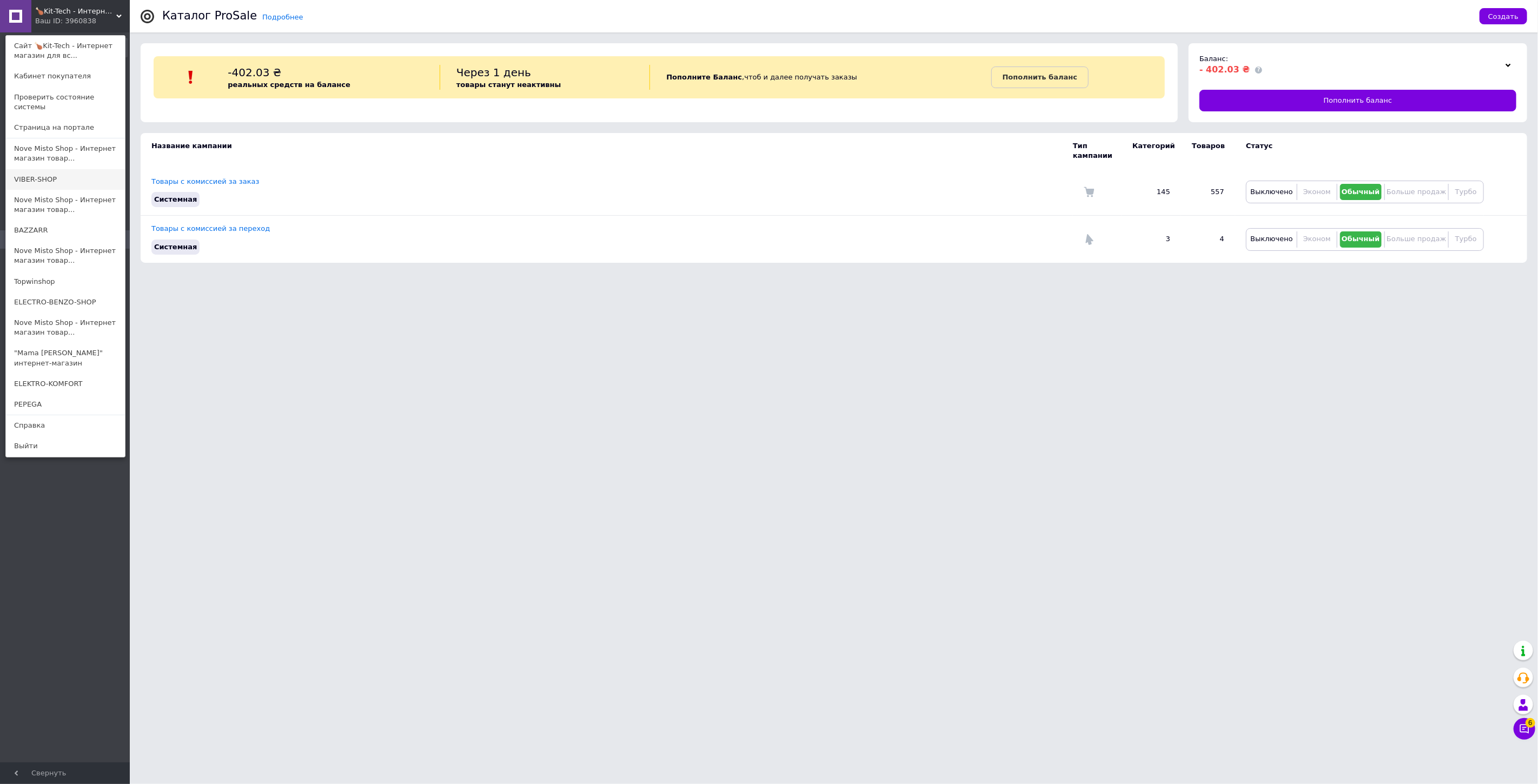
click at [58, 169] on link "VIBER-SHOP" at bounding box center [65, 179] width 119 height 20
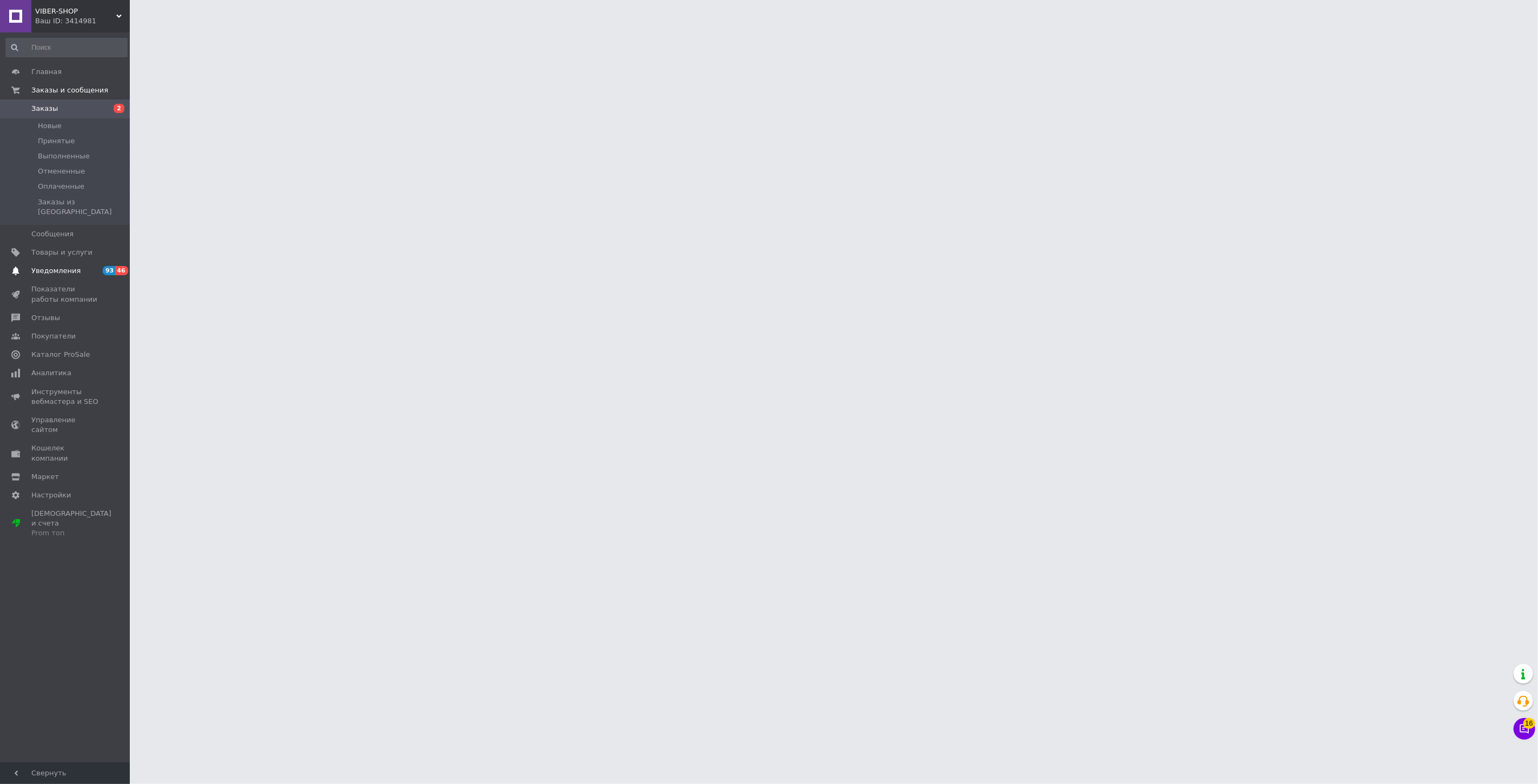
click at [68, 266] on span "Уведомления" at bounding box center [56, 270] width 49 height 10
